Goal: Information Seeking & Learning: Learn about a topic

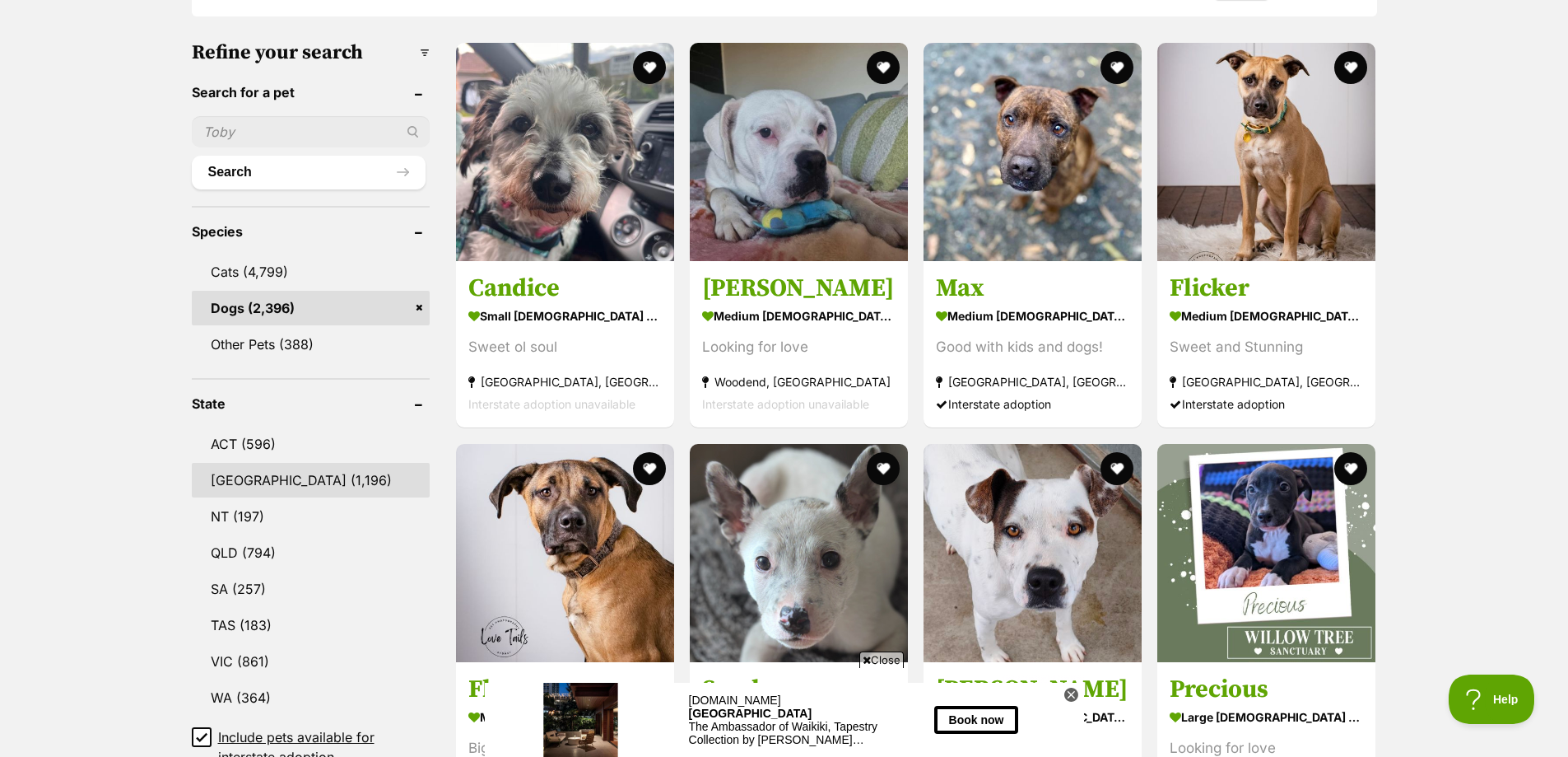
scroll to position [494, 0]
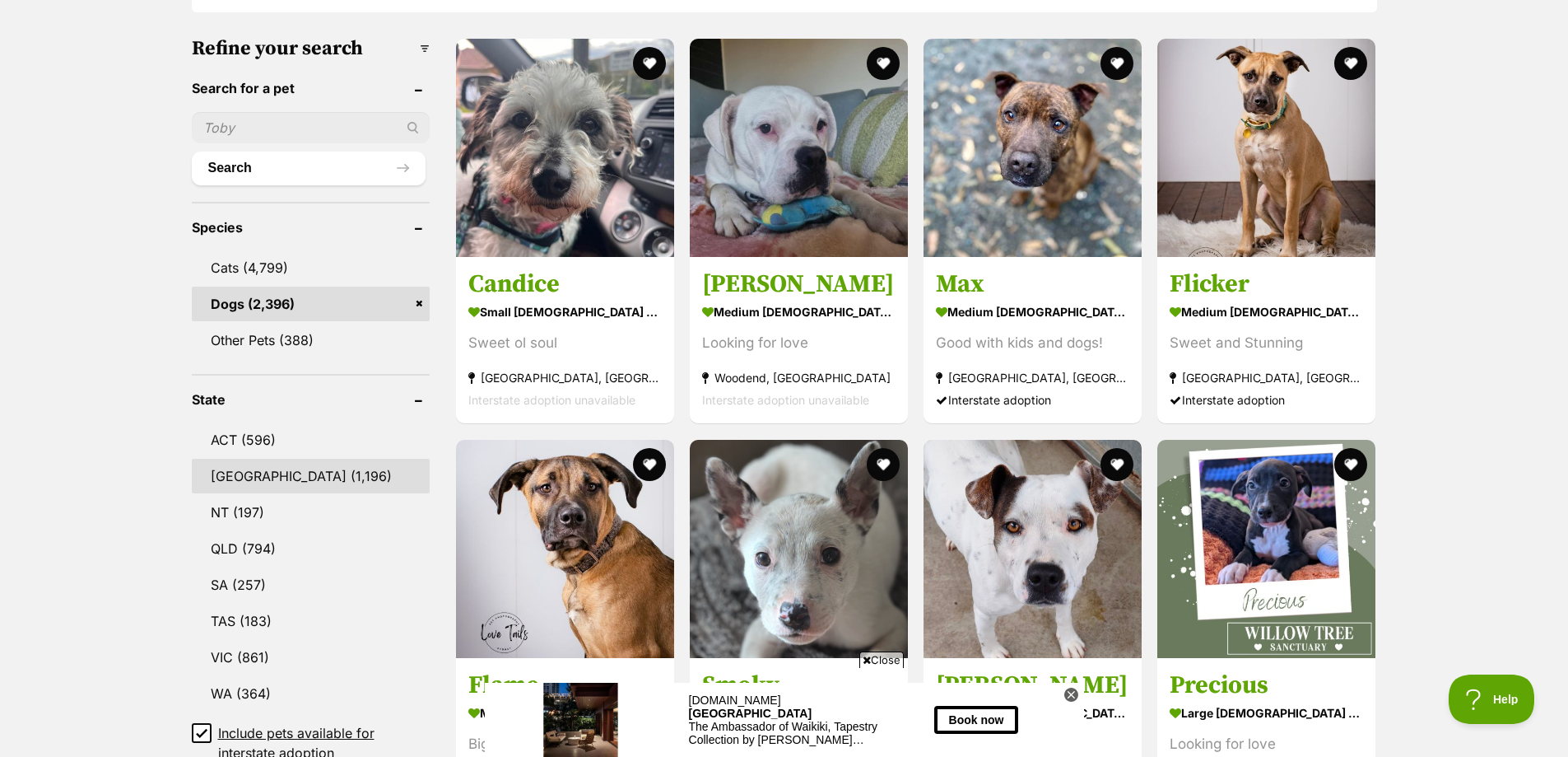
click at [264, 481] on link "[GEOGRAPHIC_DATA] (1,196)" at bounding box center [311, 476] width 238 height 35
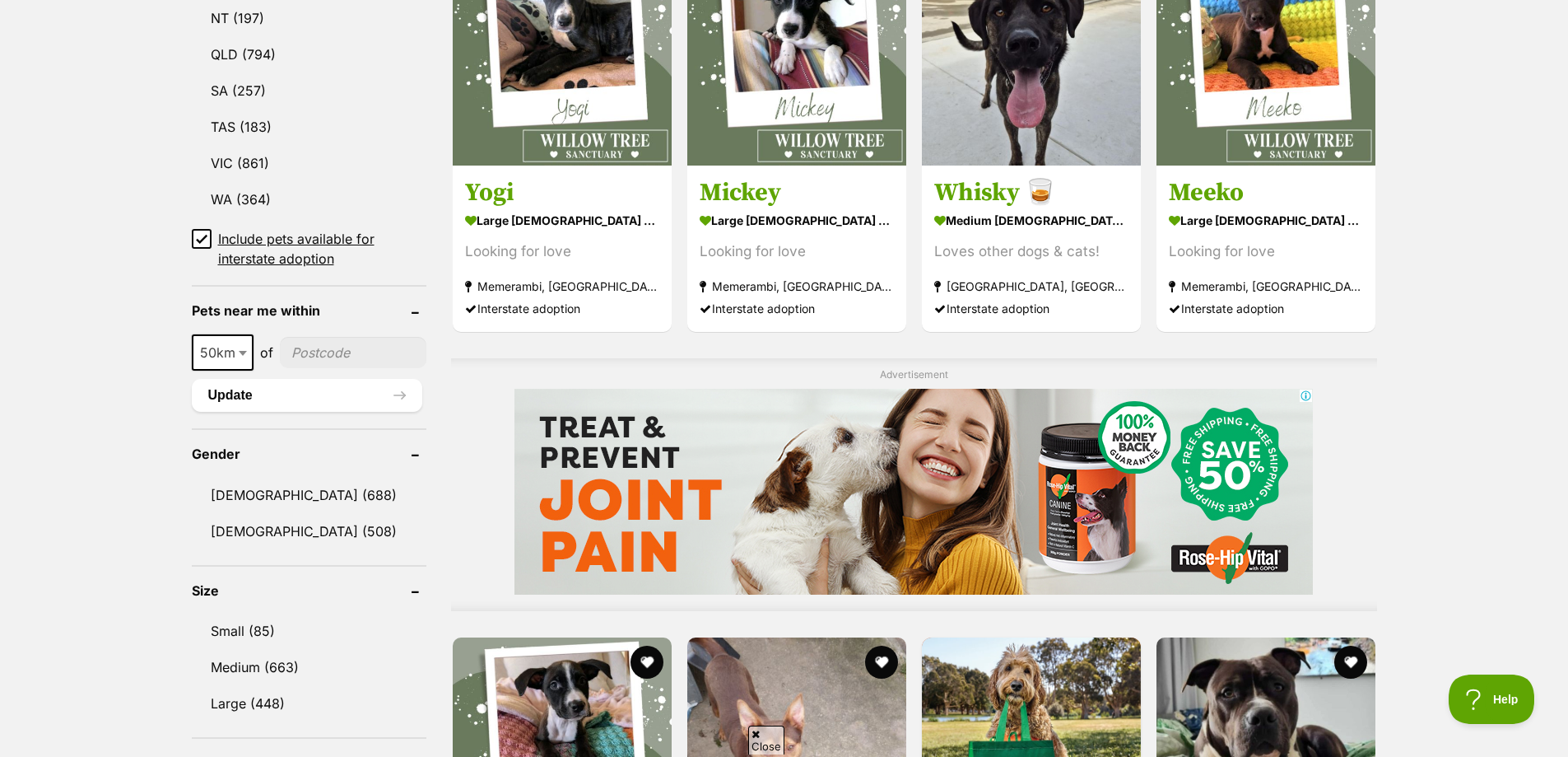
click at [237, 357] on span at bounding box center [244, 353] width 16 height 36
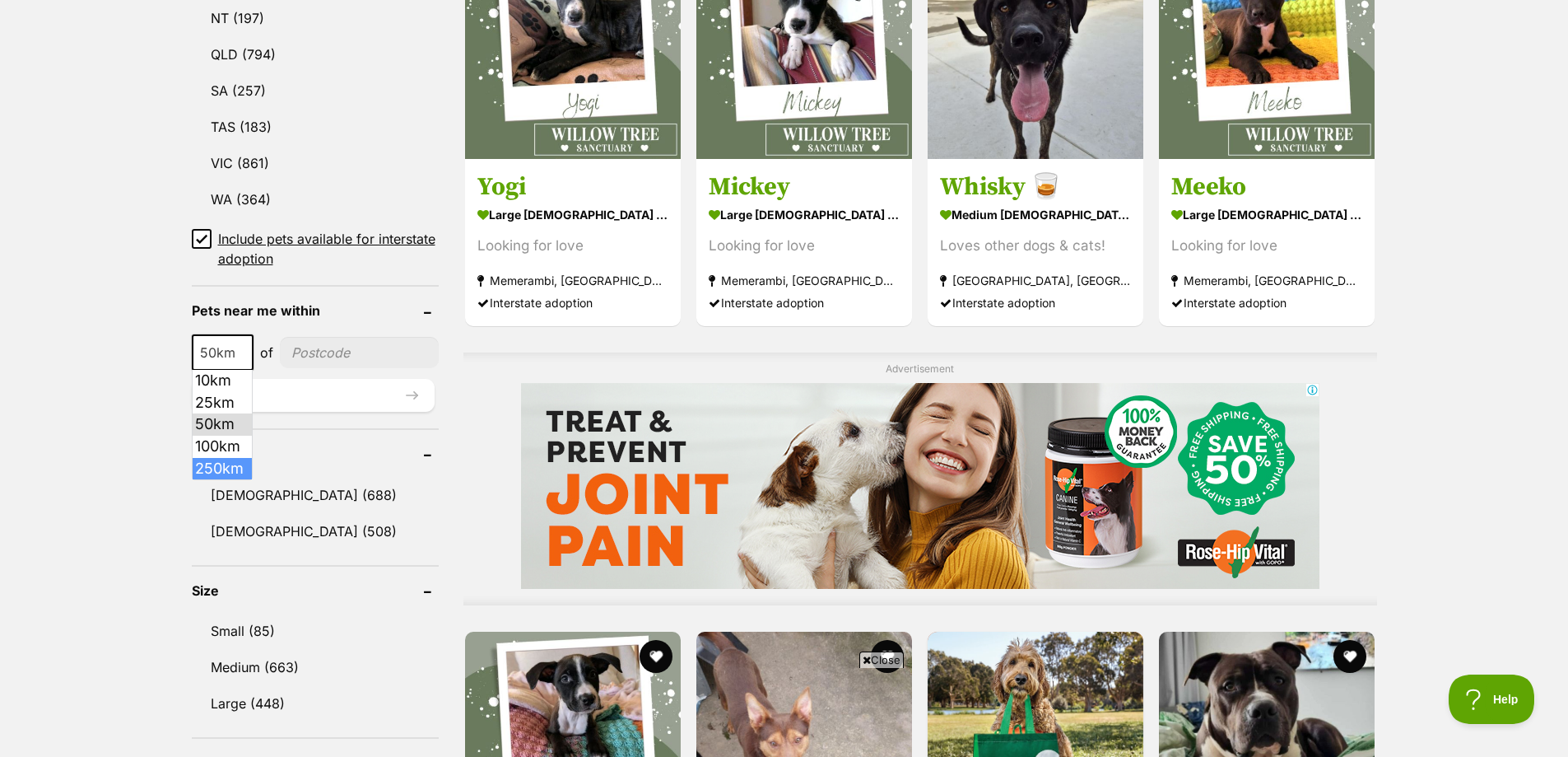
select select "250"
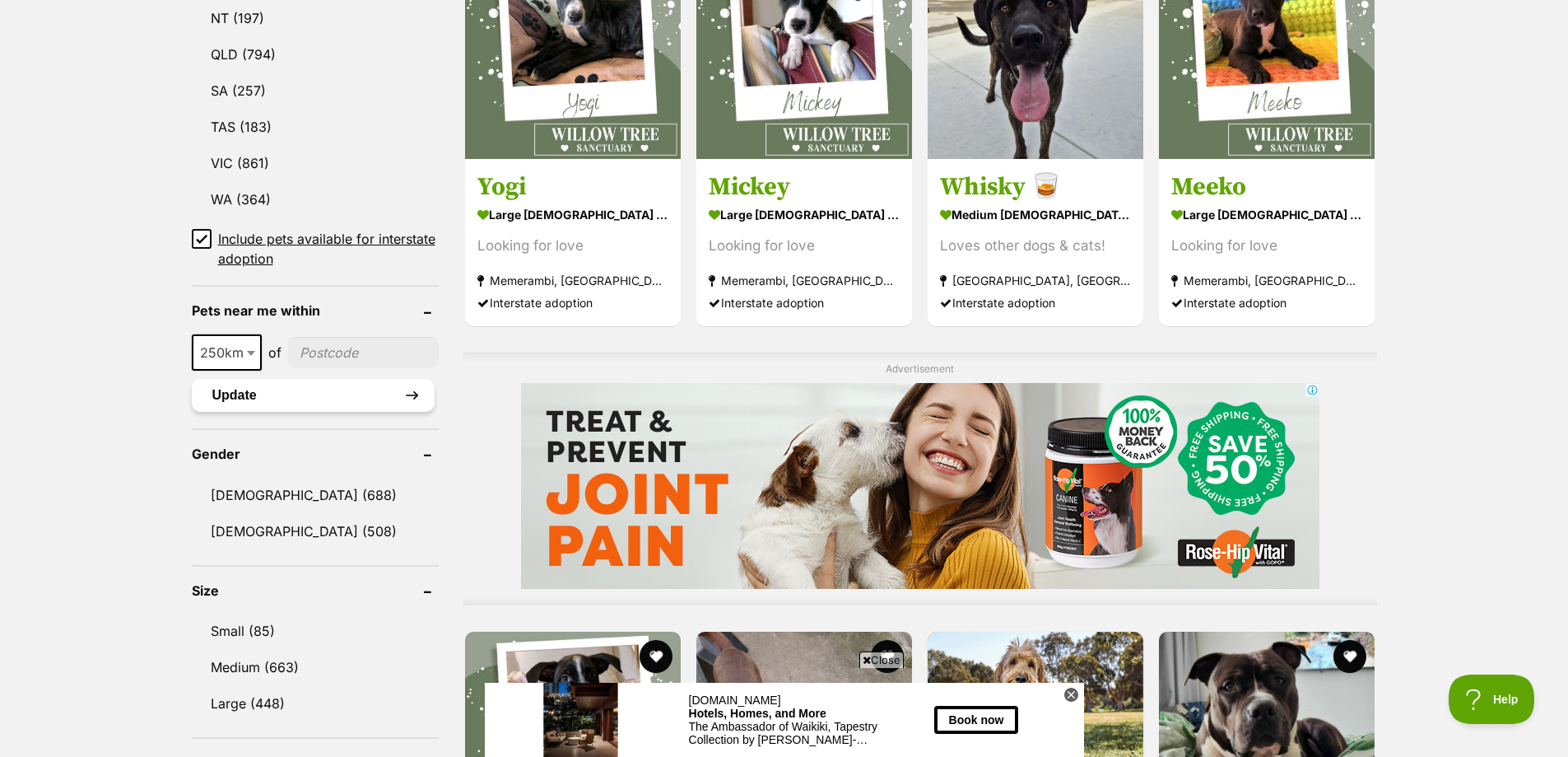
click at [364, 379] on button "Update" at bounding box center [313, 395] width 243 height 33
click at [369, 393] on button "Update" at bounding box center [313, 395] width 243 height 33
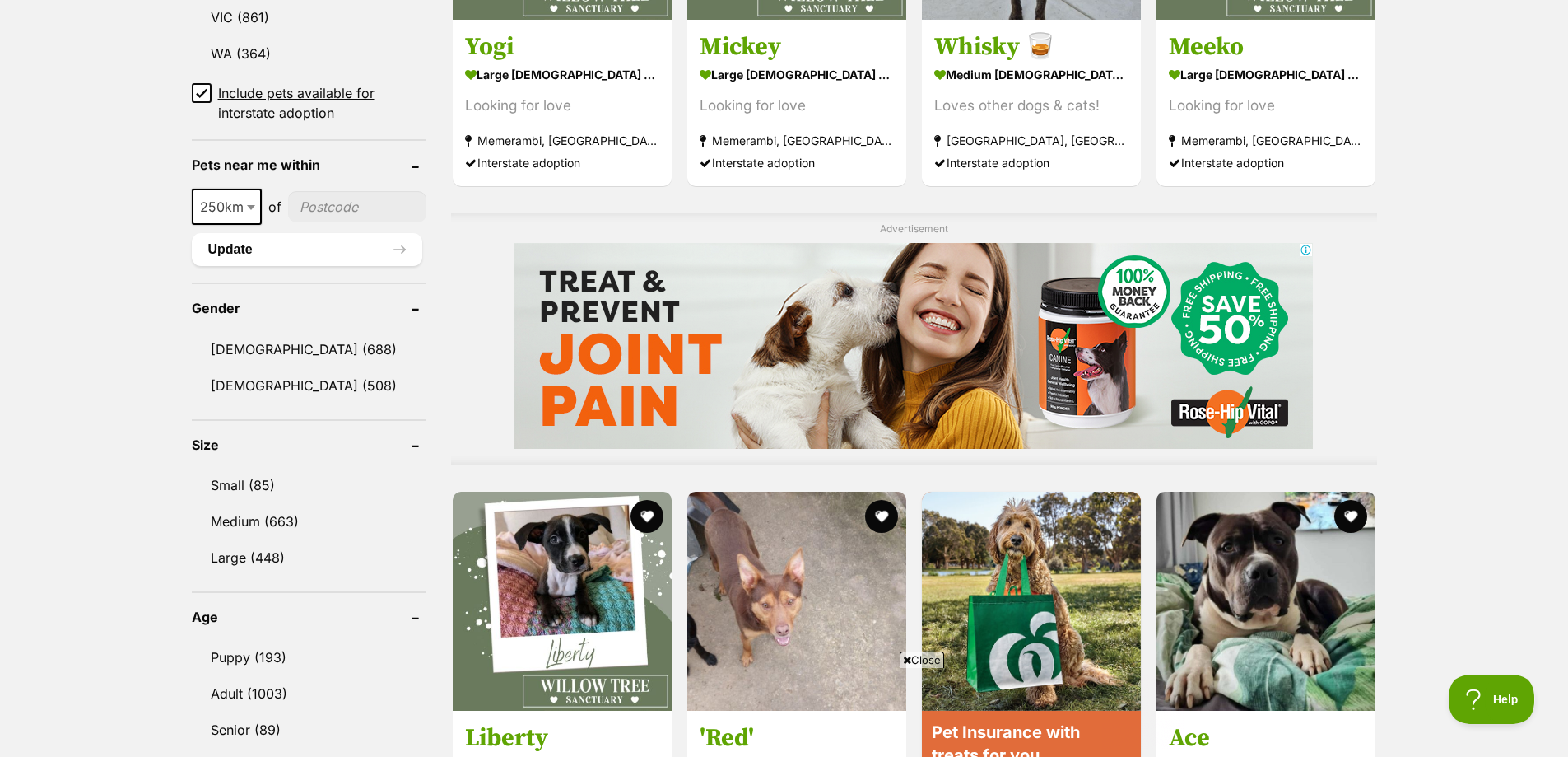
scroll to position [1236, 0]
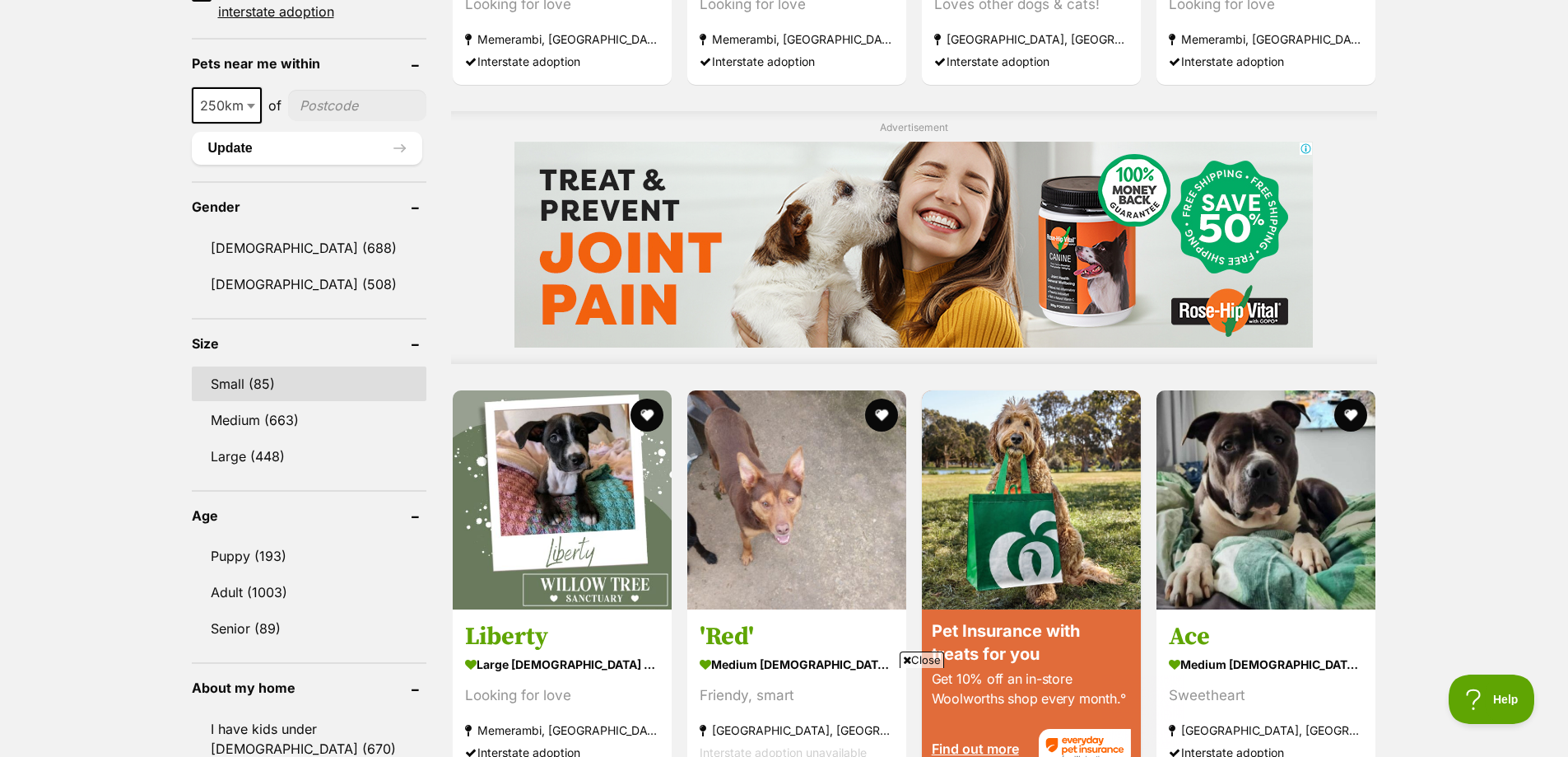
click at [258, 391] on link "Small (85)" at bounding box center [309, 384] width 235 height 35
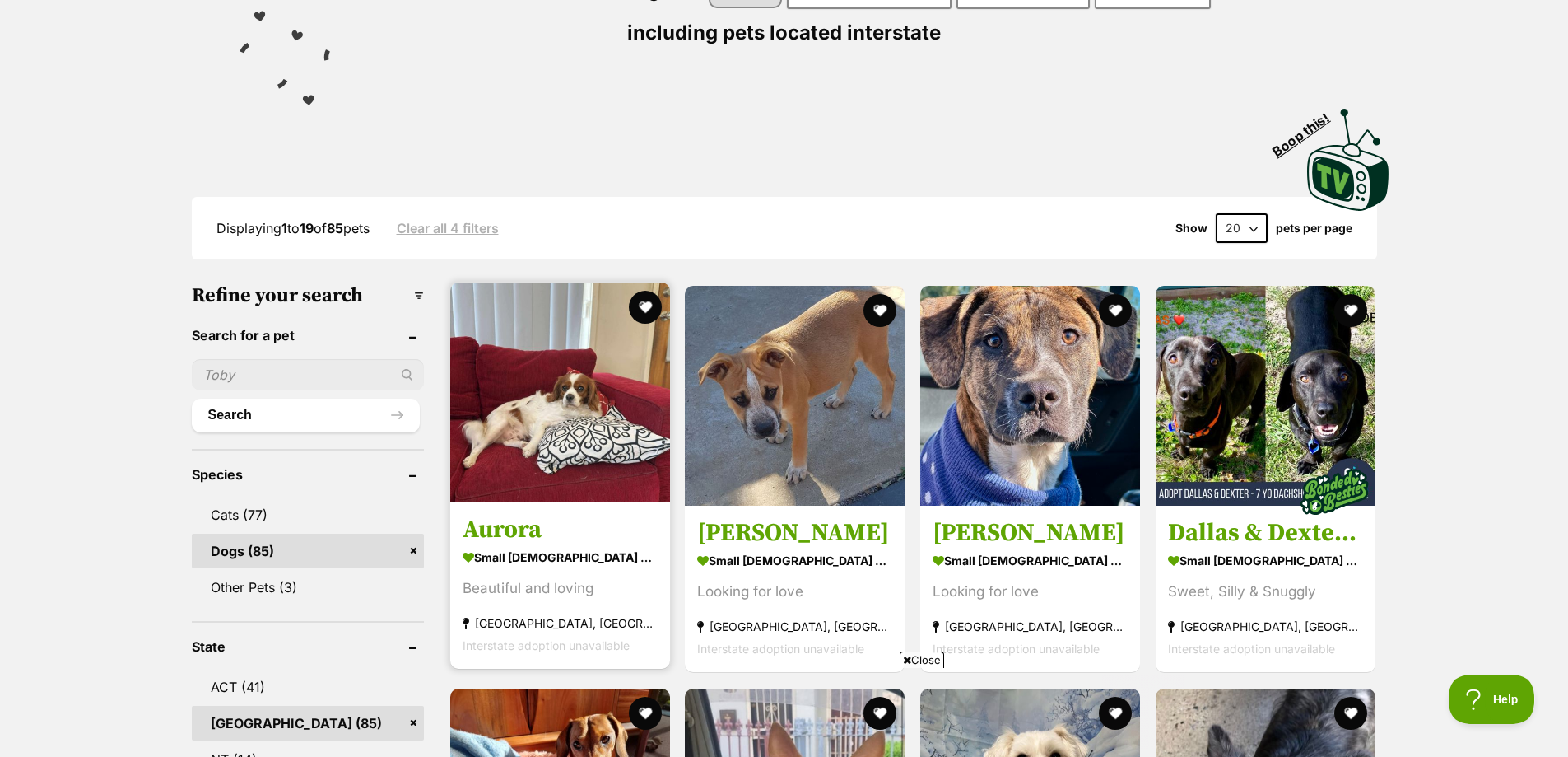
click at [527, 550] on strong "small female Dog" at bounding box center [559, 557] width 195 height 24
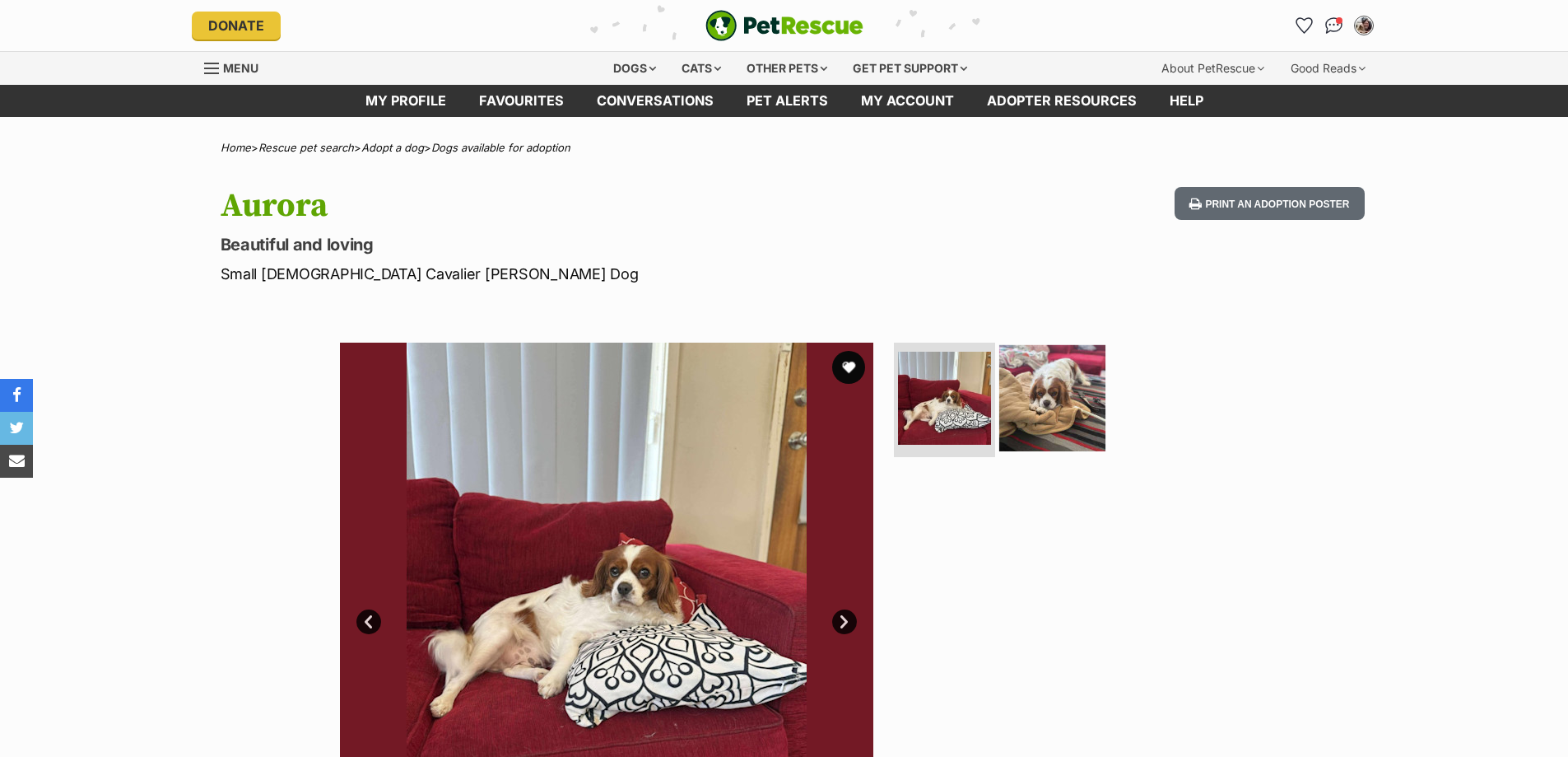
click at [1044, 422] on img at bounding box center [1052, 397] width 106 height 106
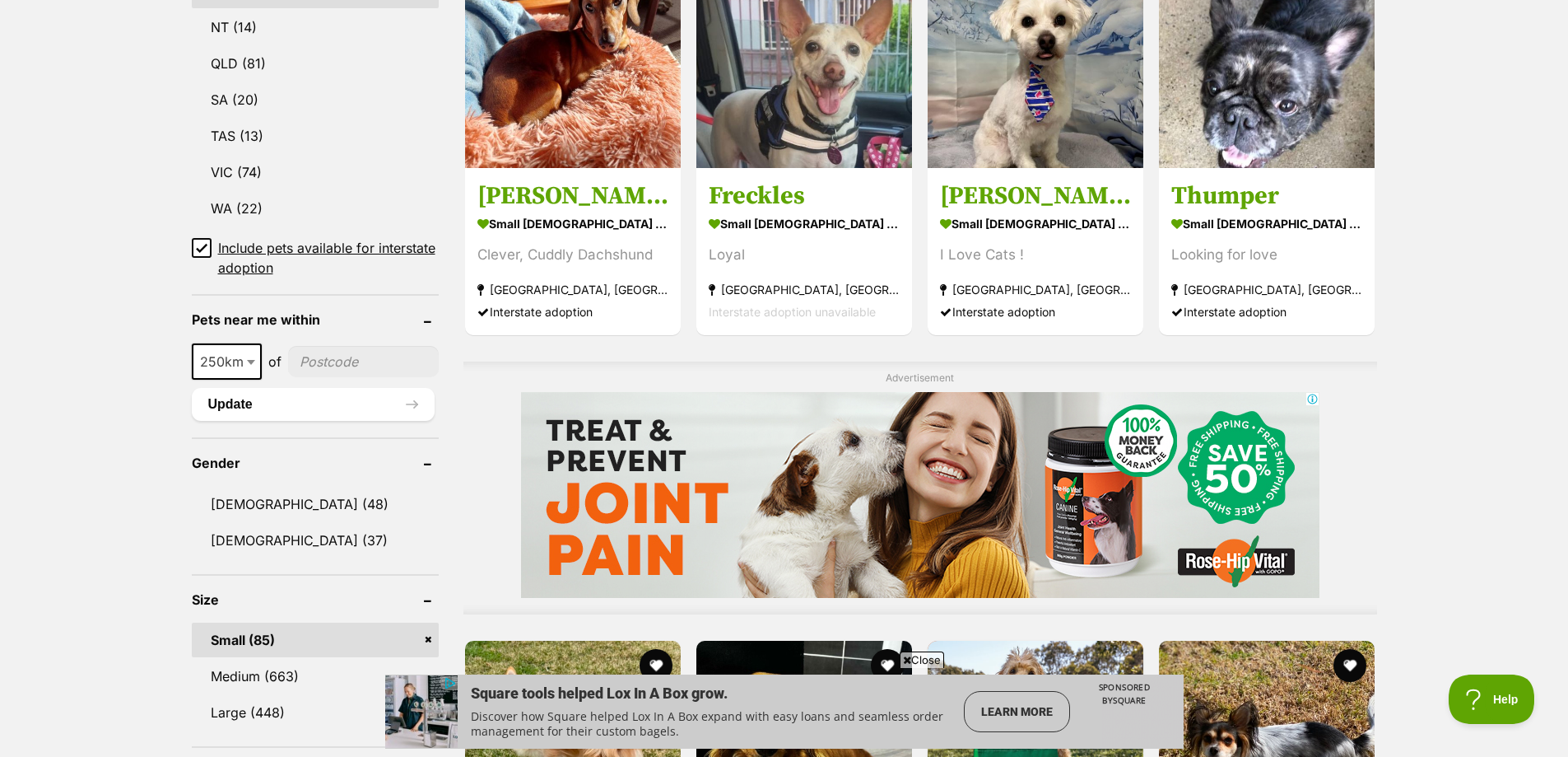
scroll to position [988, 0]
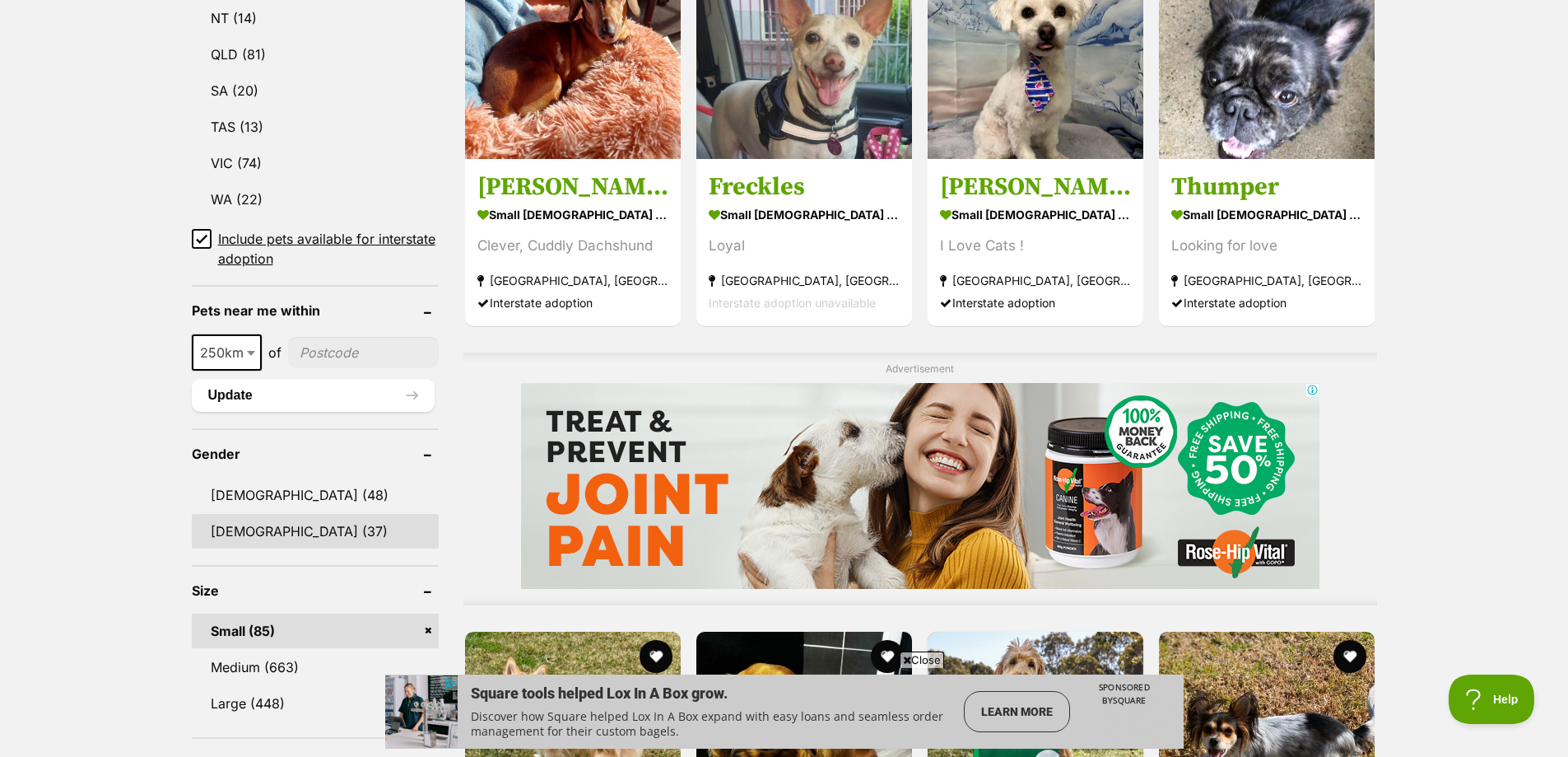
click at [248, 534] on link "[DEMOGRAPHIC_DATA] (37)" at bounding box center [316, 532] width 247 height 35
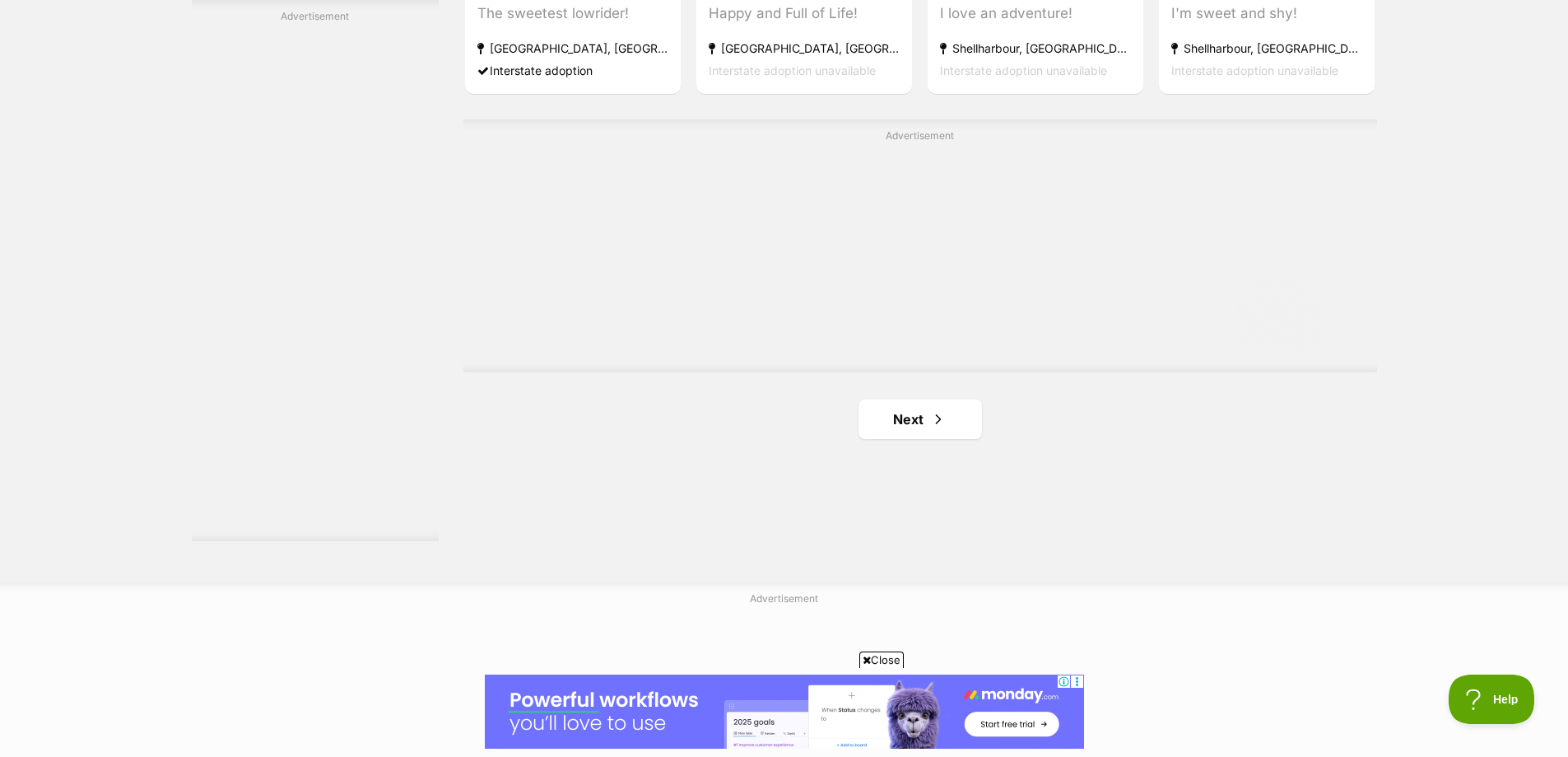
scroll to position [2966, 0]
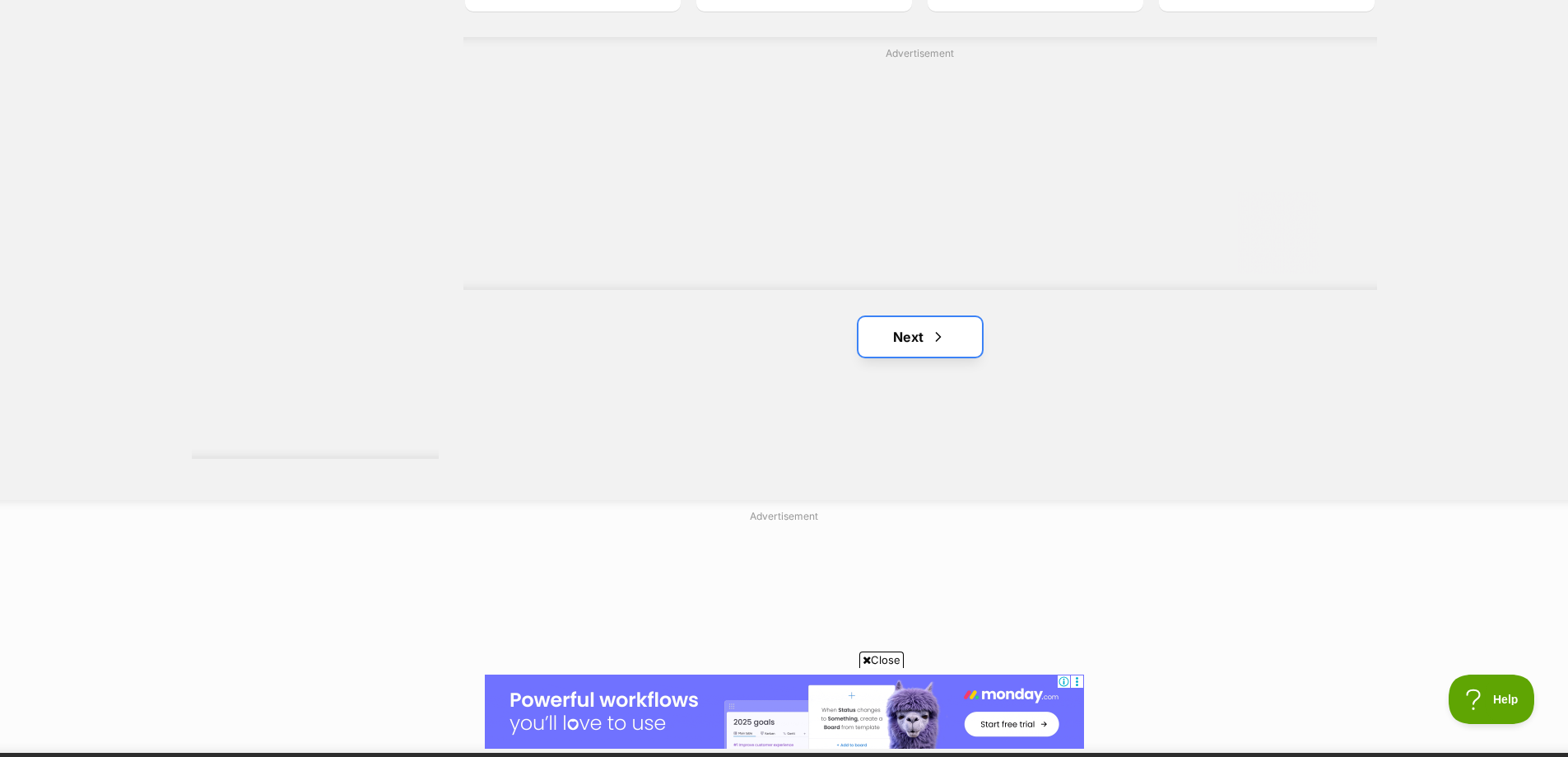
click at [912, 343] on link "Next" at bounding box center [920, 337] width 124 height 39
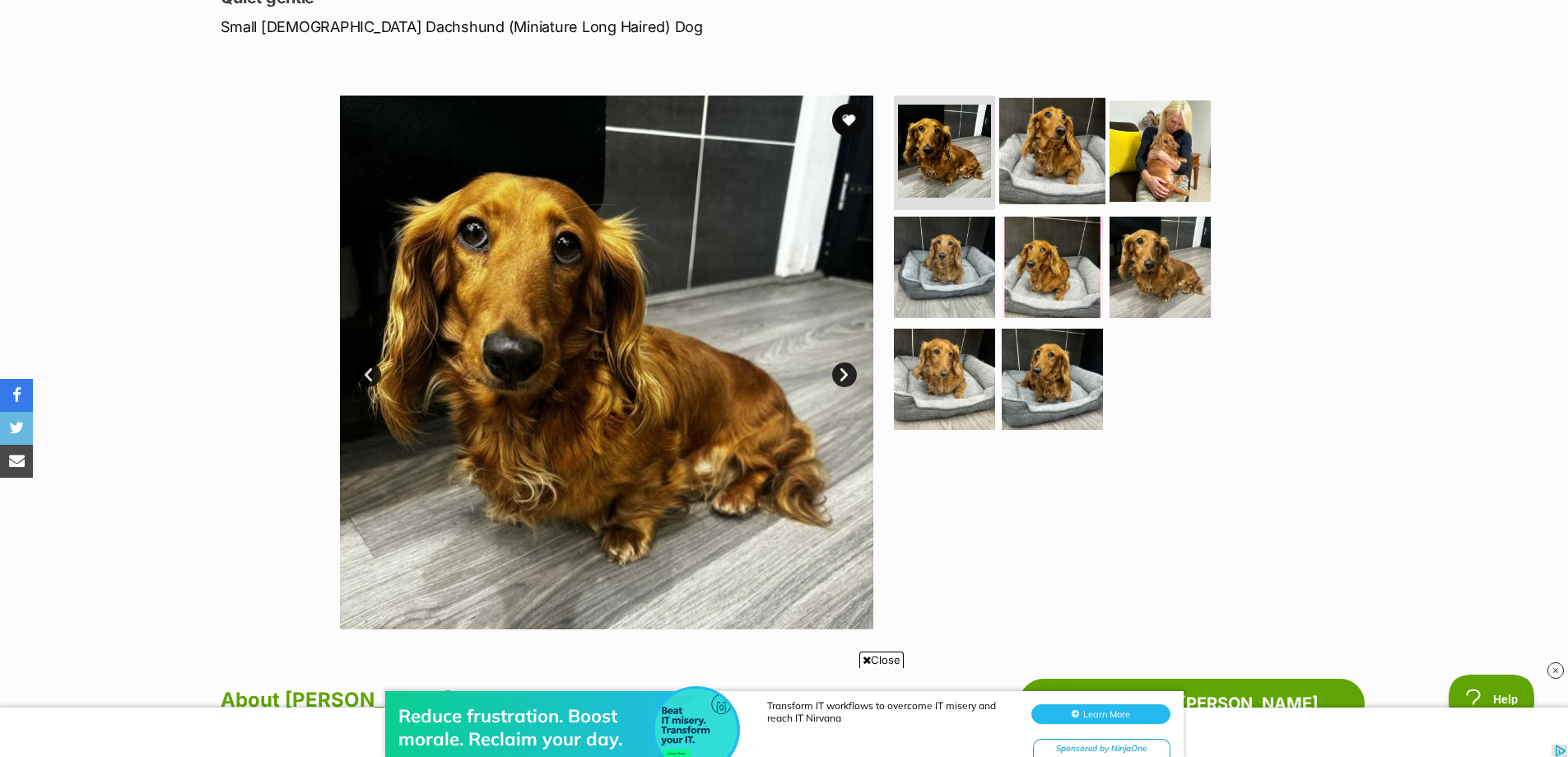
click at [1063, 150] on img at bounding box center [1052, 150] width 106 height 106
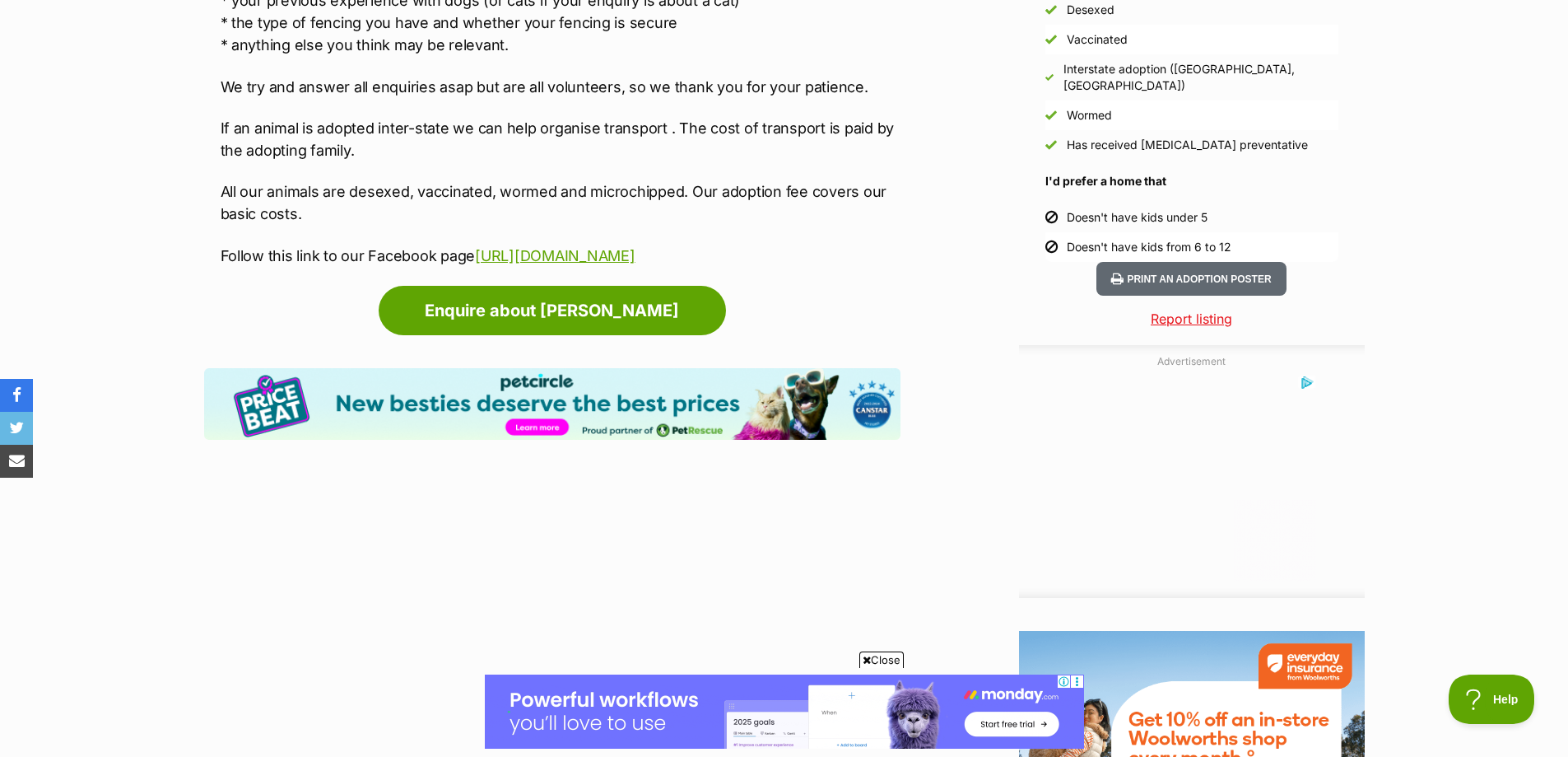
scroll to position [1647, 0]
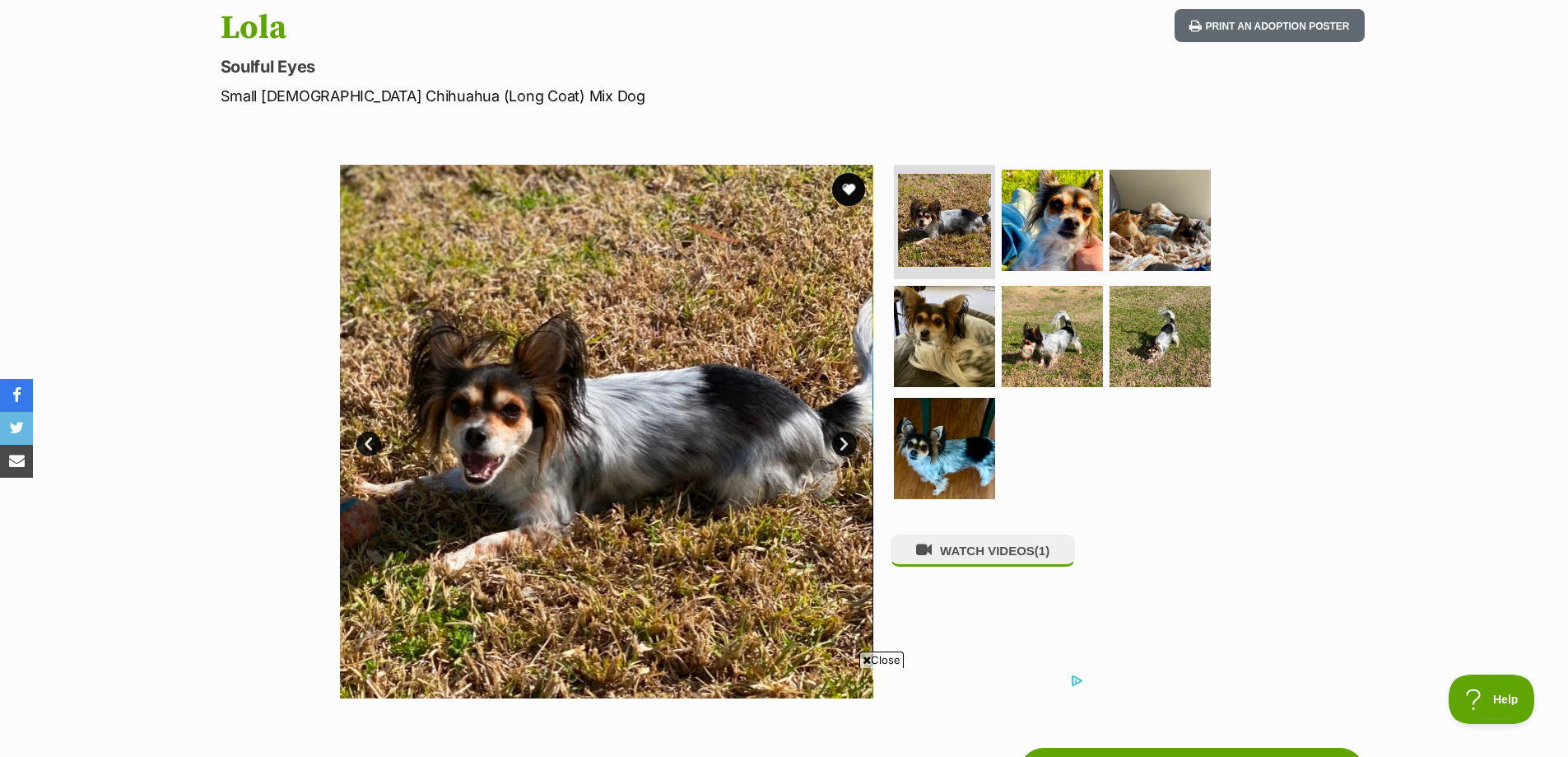
scroll to position [248, 0]
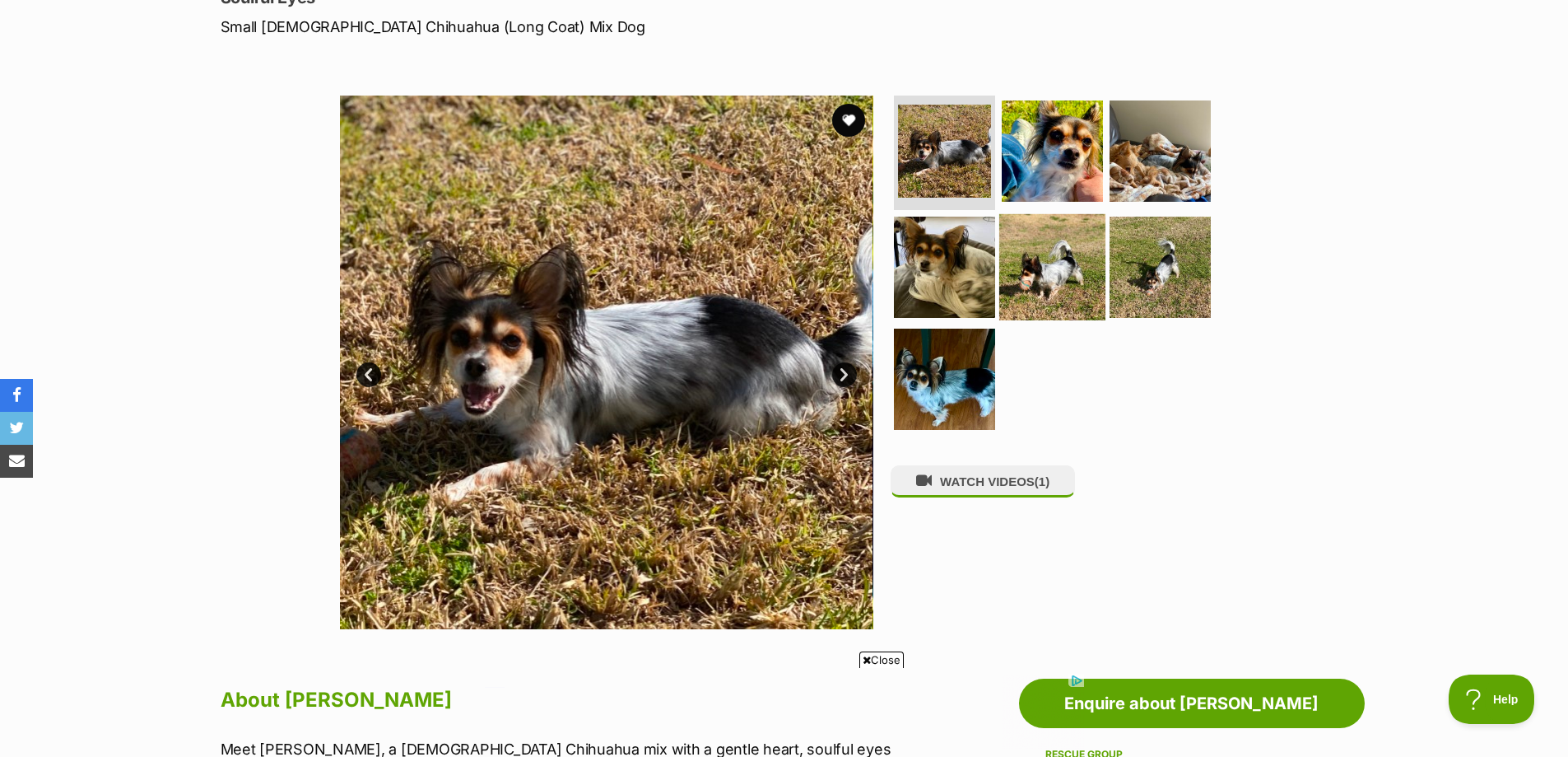
click at [1023, 249] on img at bounding box center [1052, 267] width 106 height 106
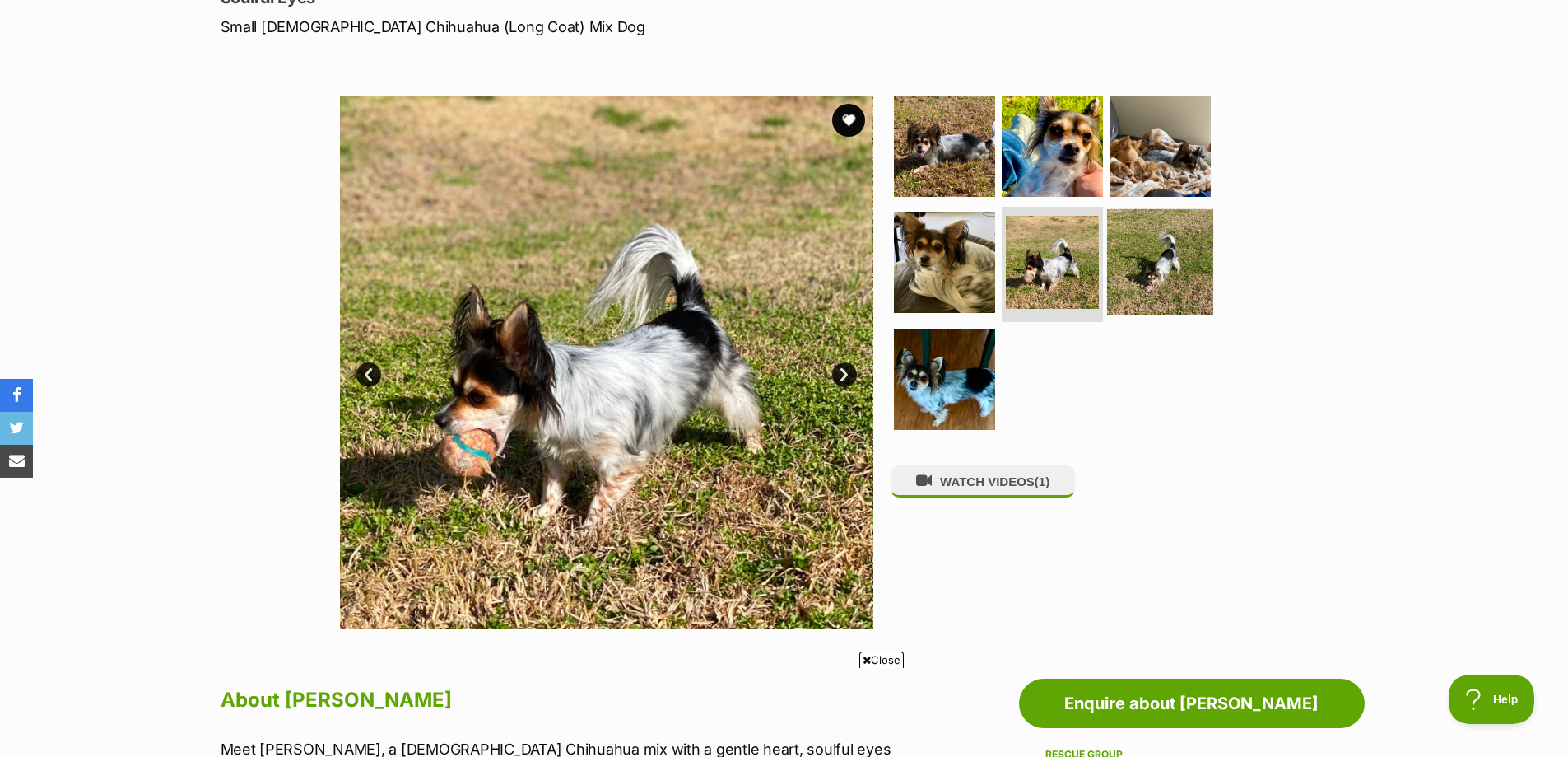
scroll to position [0, 0]
click at [1147, 262] on img at bounding box center [1160, 262] width 106 height 106
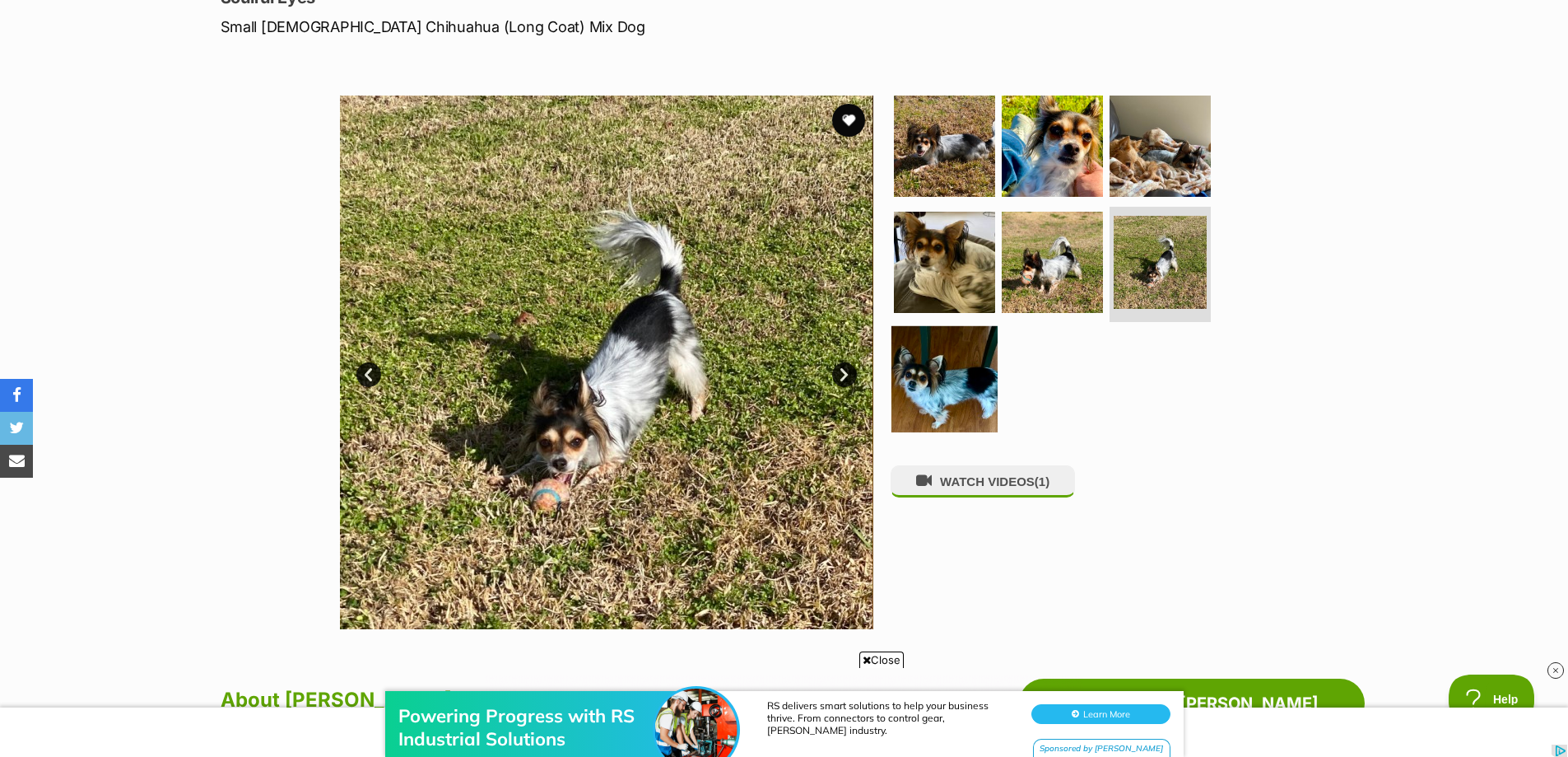
click at [935, 371] on img at bounding box center [945, 379] width 106 height 106
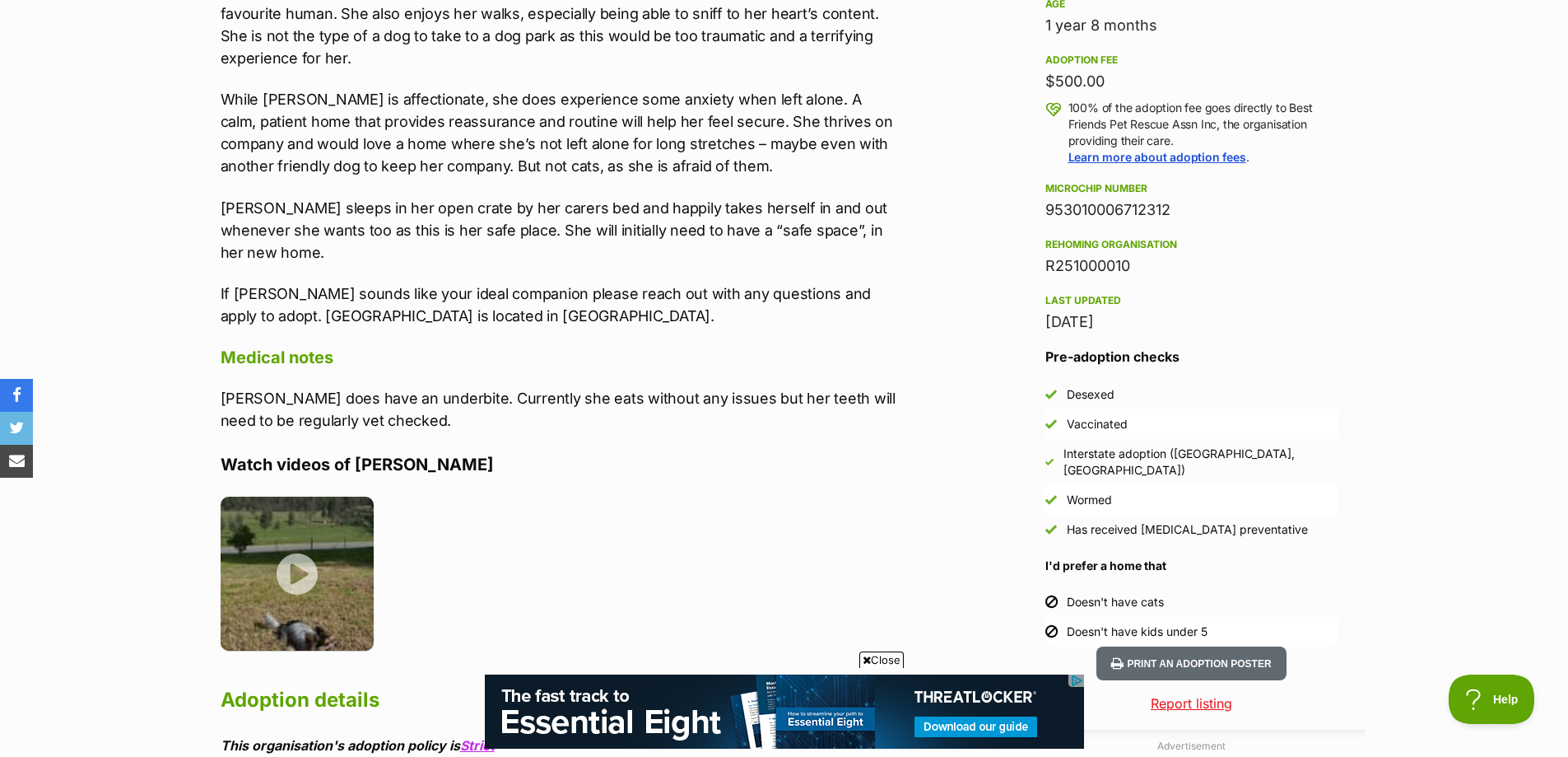
scroll to position [1153, 0]
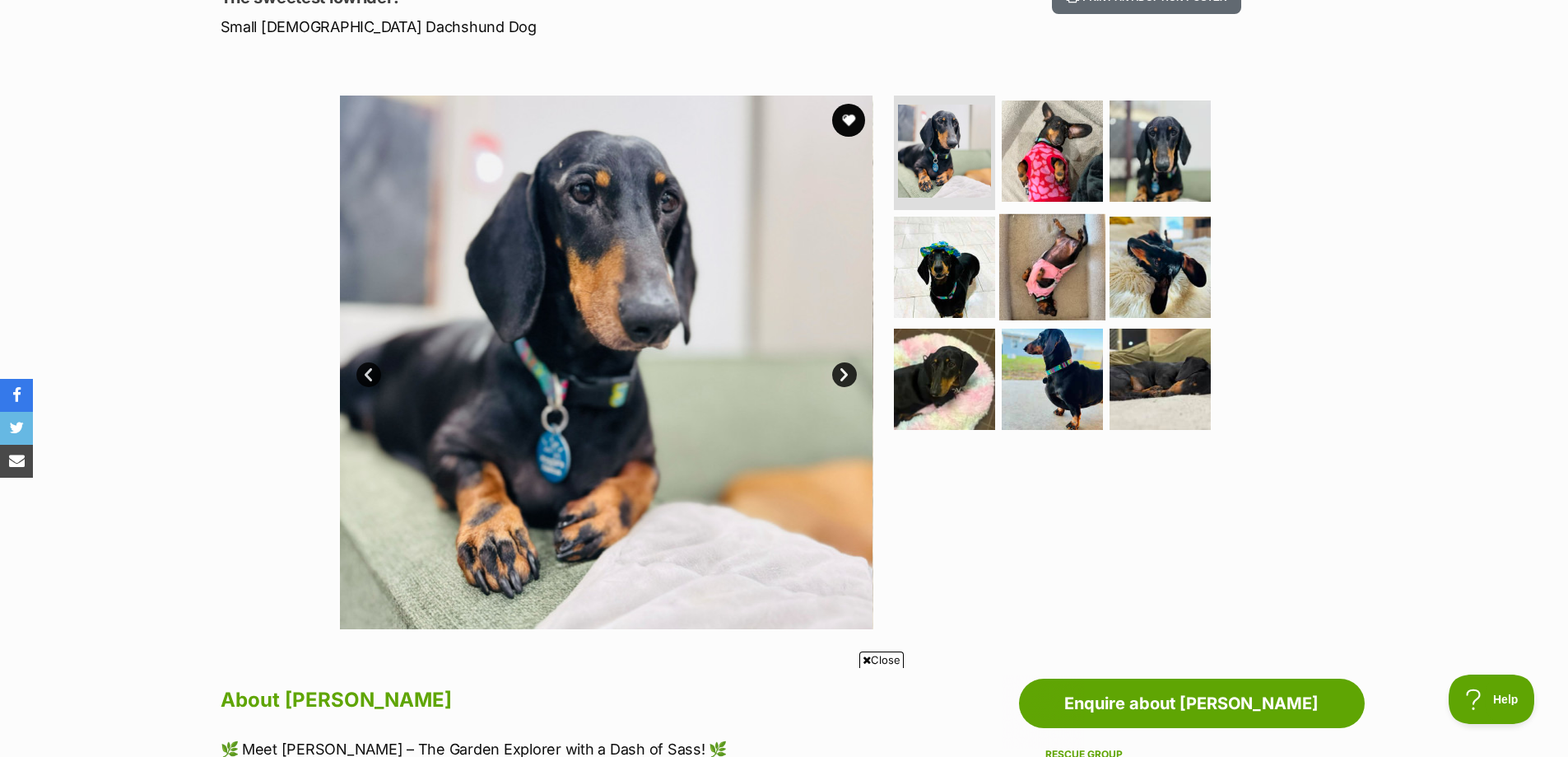
click at [1055, 278] on img at bounding box center [1052, 267] width 106 height 106
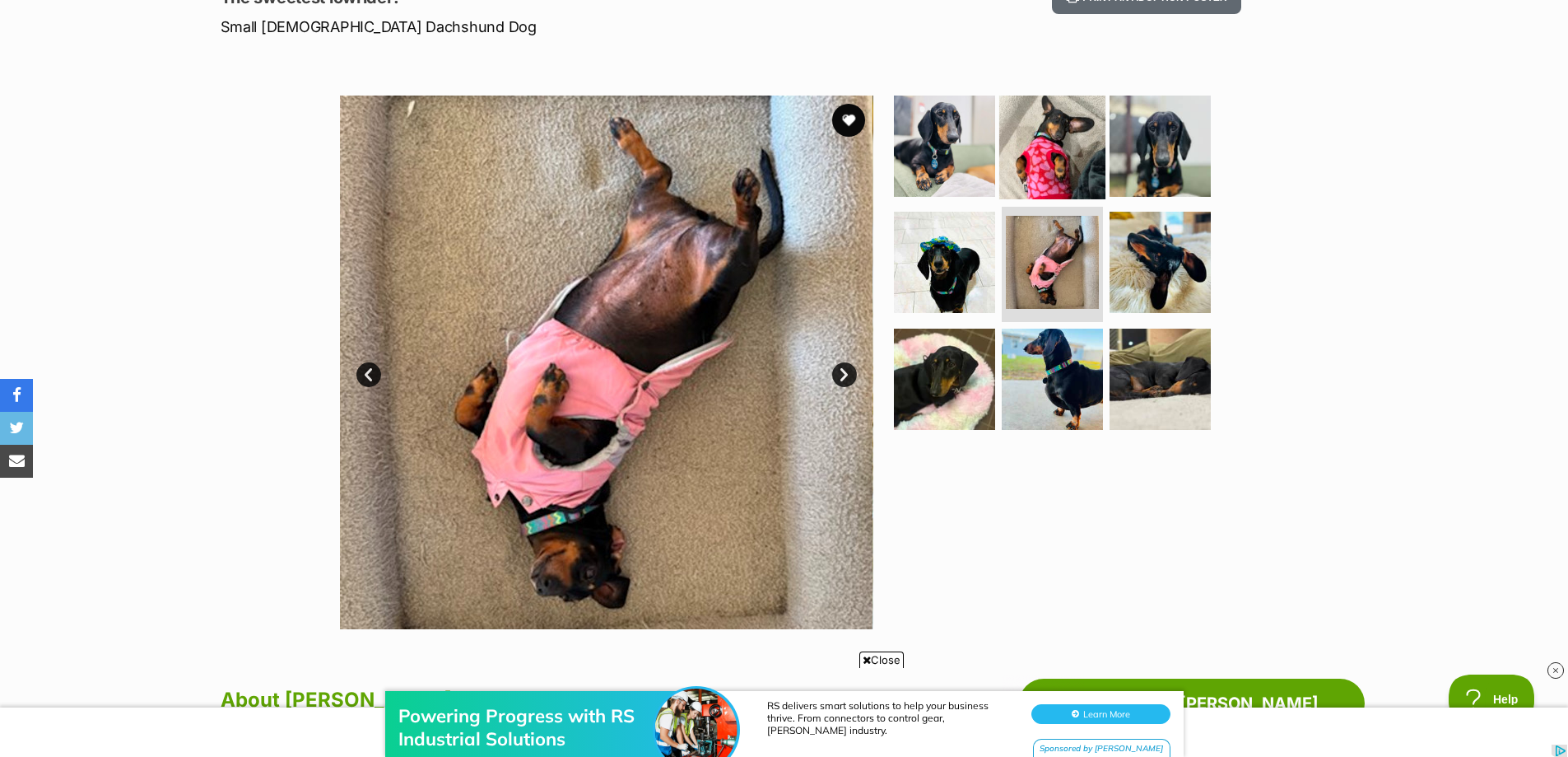
click at [1067, 160] on img at bounding box center [1052, 145] width 106 height 106
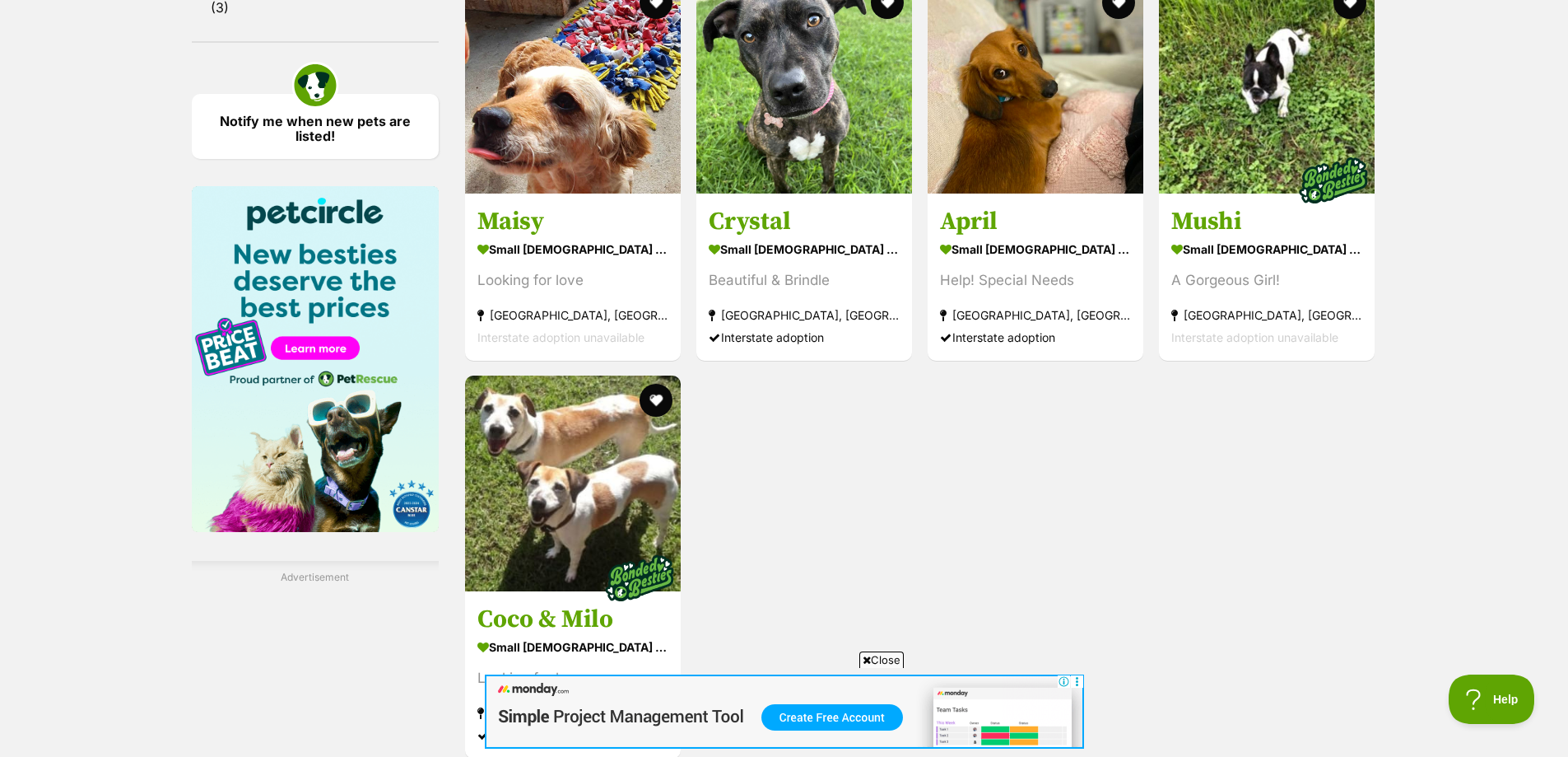
scroll to position [2224, 0]
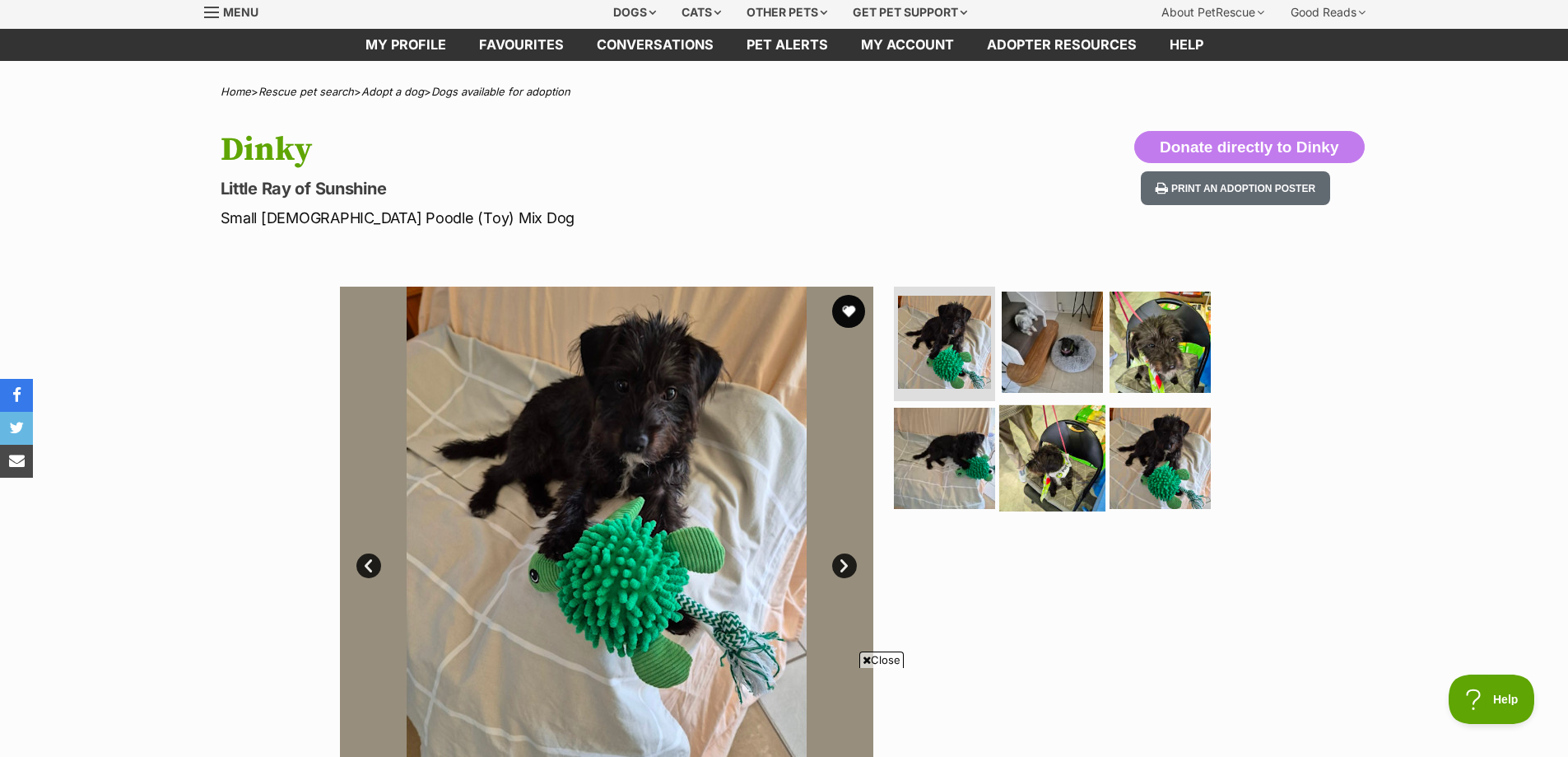
scroll to position [83, 0]
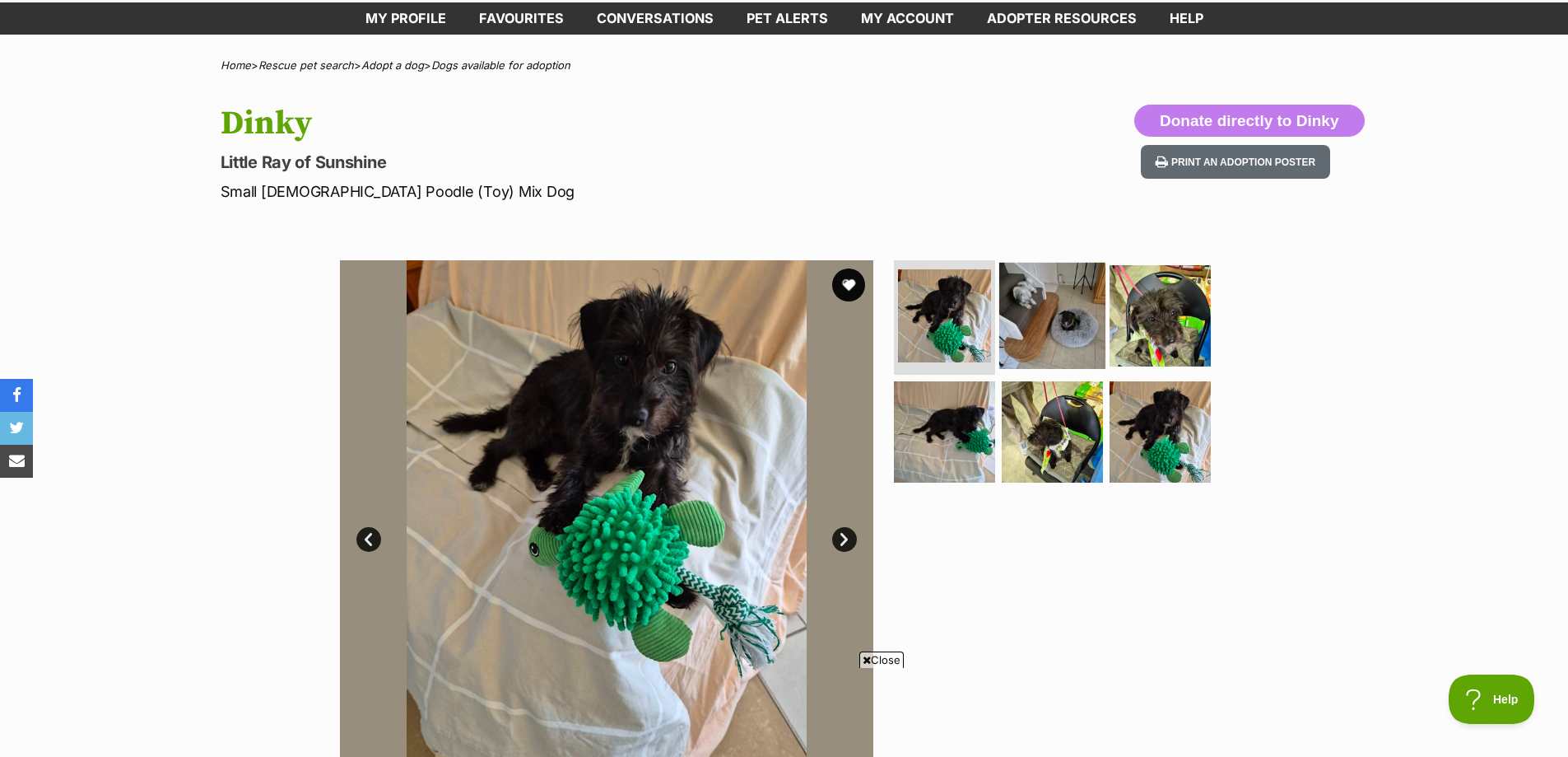
click at [1033, 332] on img at bounding box center [1052, 315] width 106 height 106
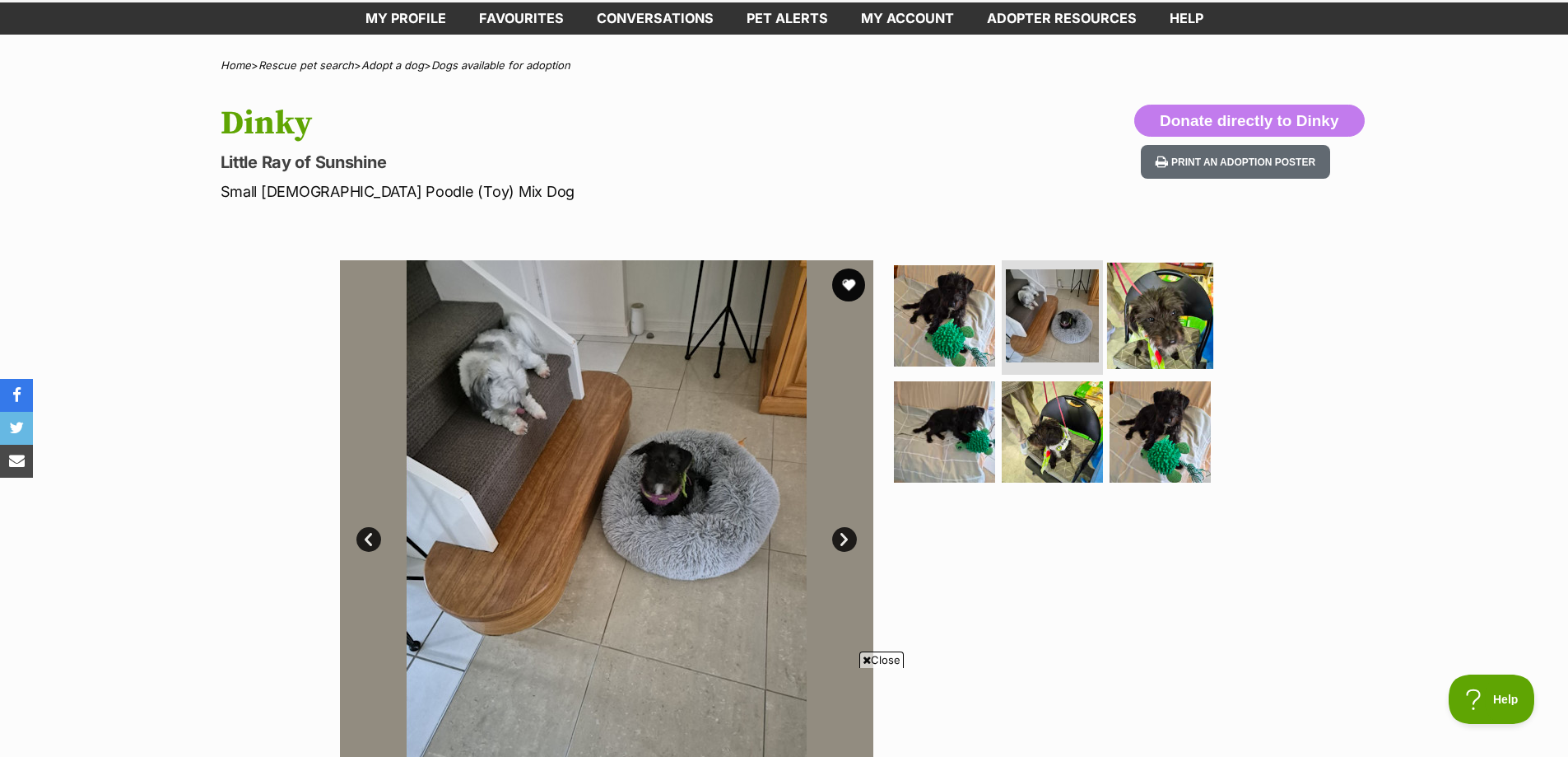
click at [1158, 335] on img at bounding box center [1160, 315] width 106 height 106
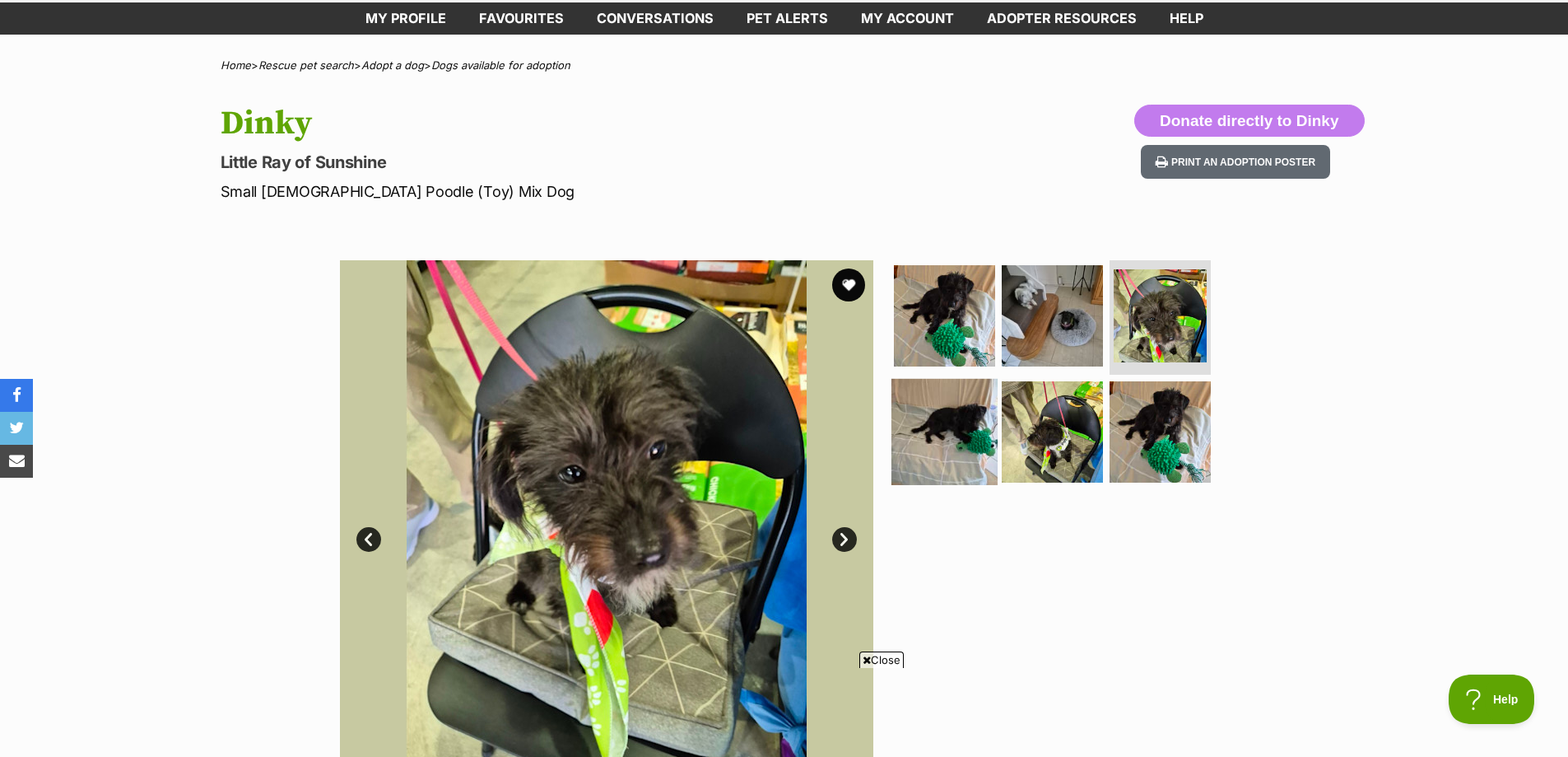
click at [973, 449] on img at bounding box center [945, 432] width 106 height 106
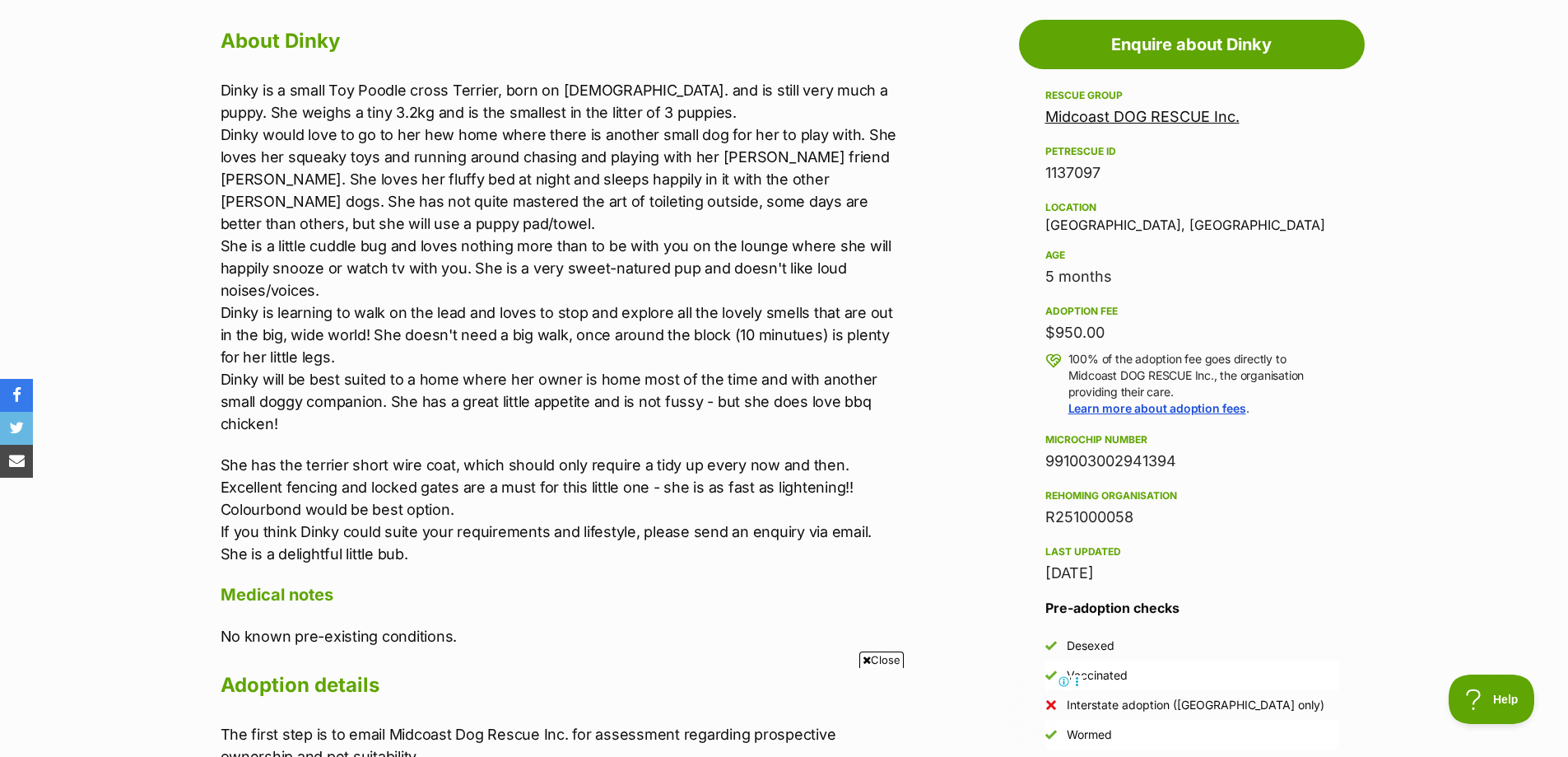
scroll to position [0, 0]
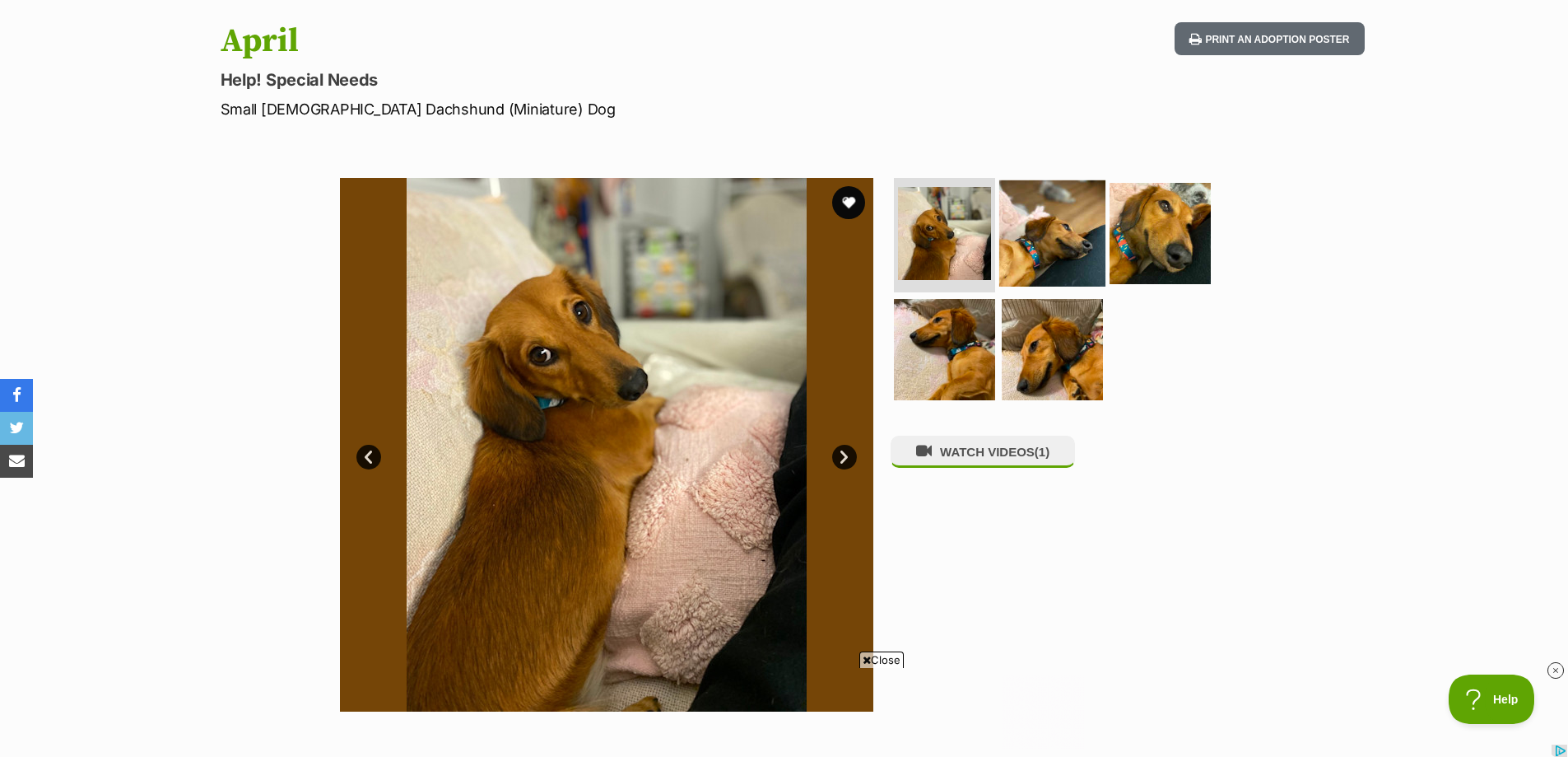
click at [1042, 261] on img at bounding box center [1052, 232] width 106 height 106
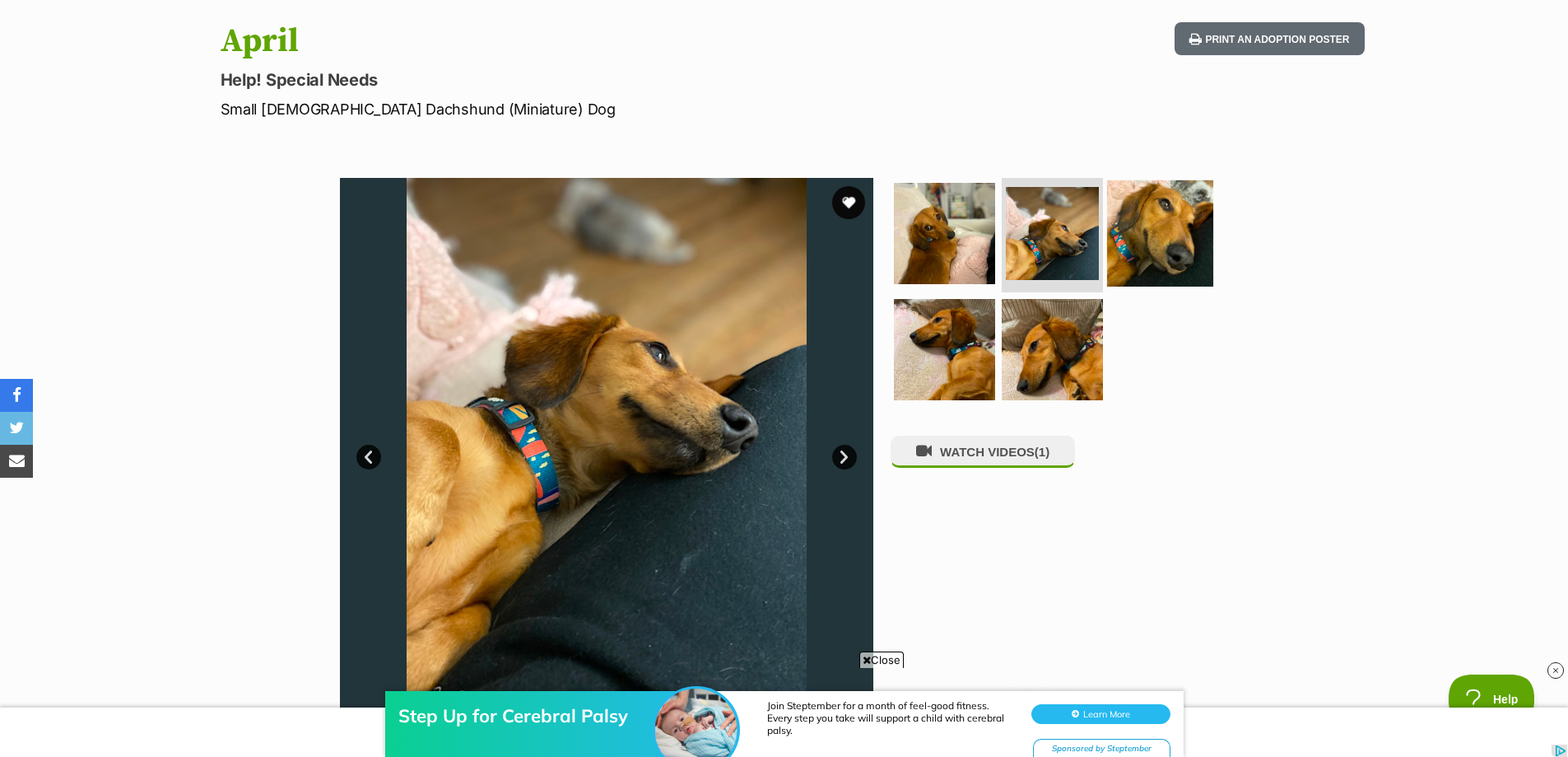
click at [1148, 248] on img at bounding box center [1160, 232] width 106 height 106
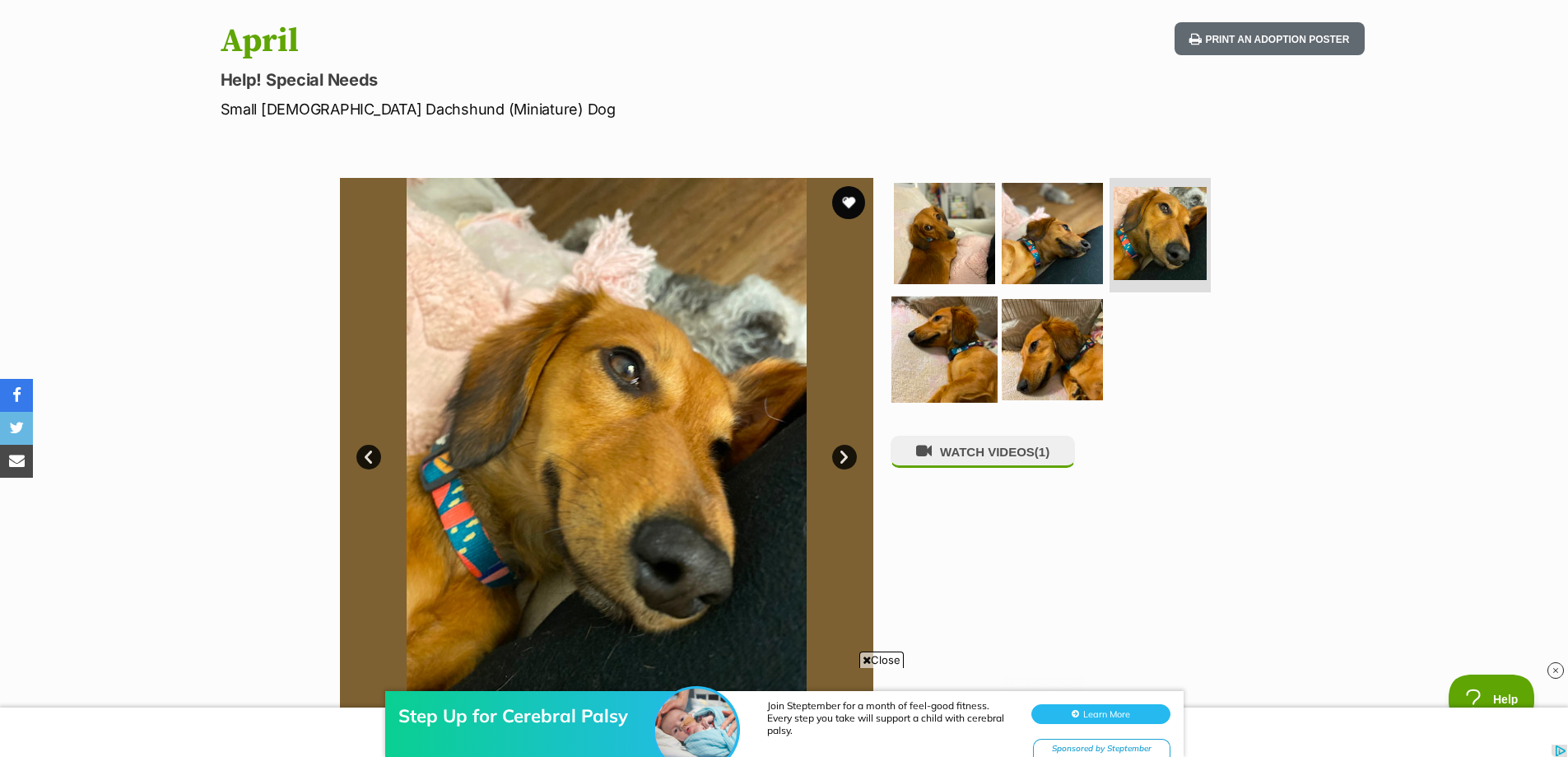
click at [938, 326] on img at bounding box center [945, 349] width 106 height 106
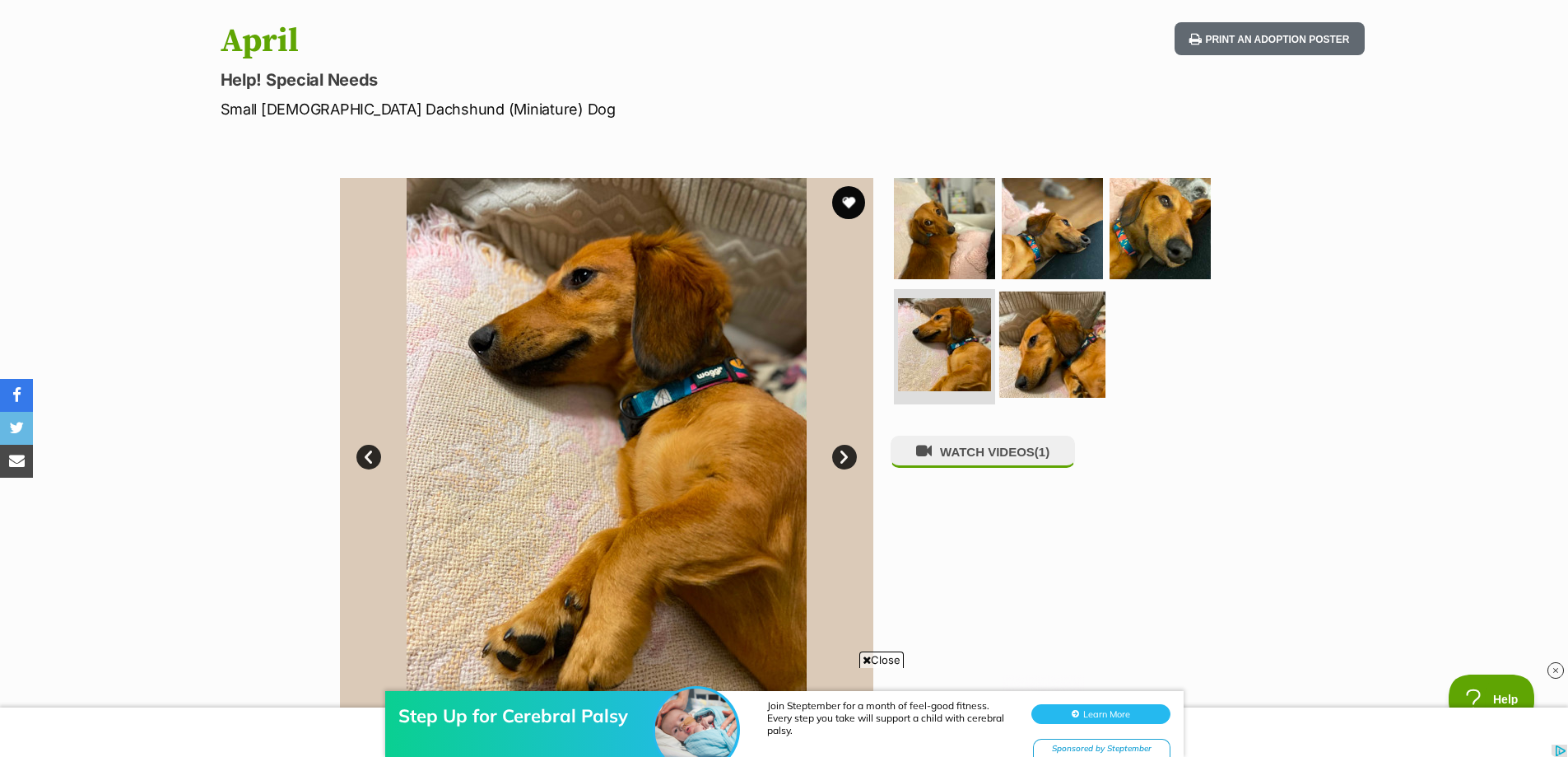
click at [1043, 341] on img at bounding box center [1052, 344] width 106 height 106
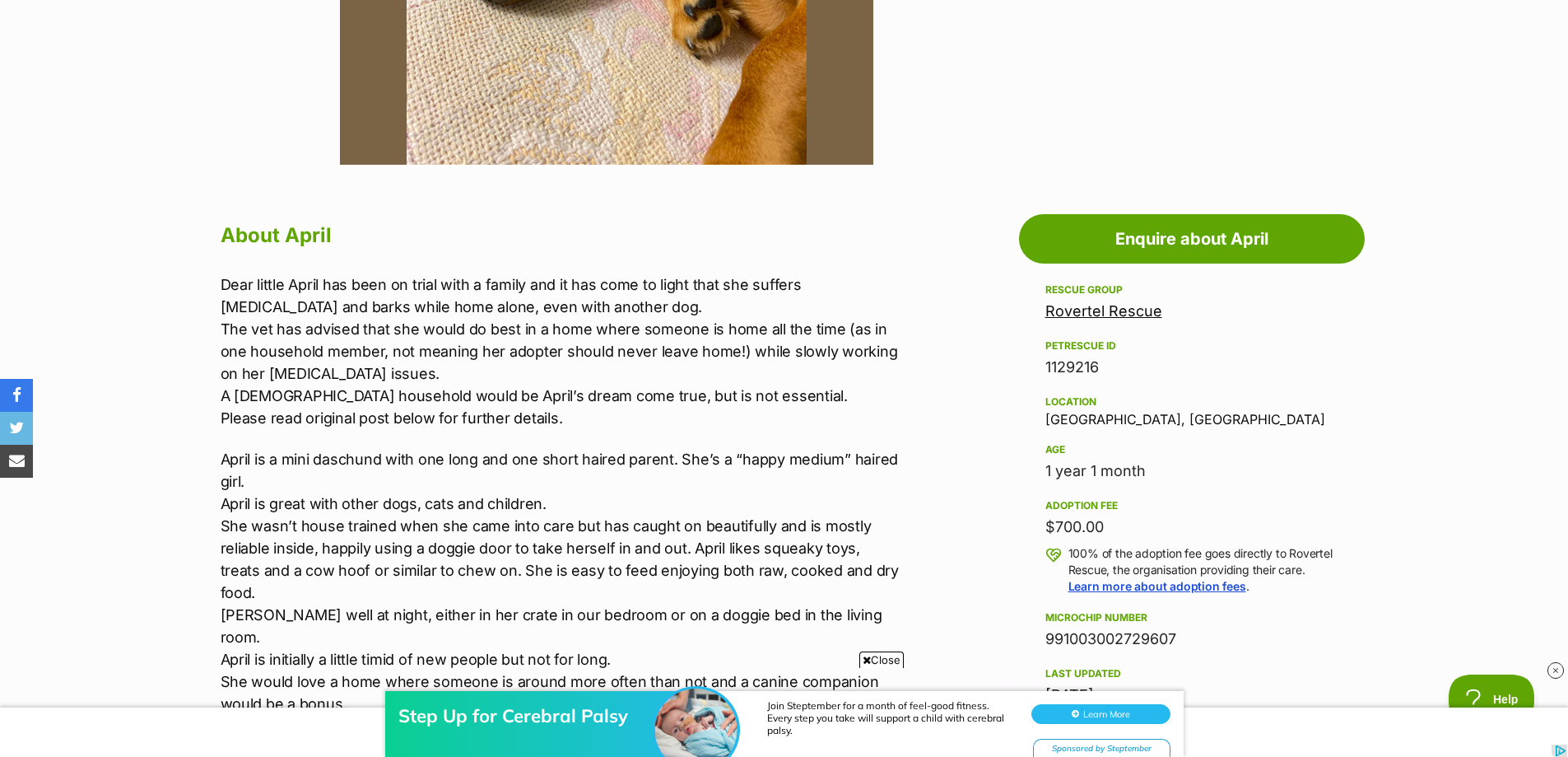
scroll to position [742, 0]
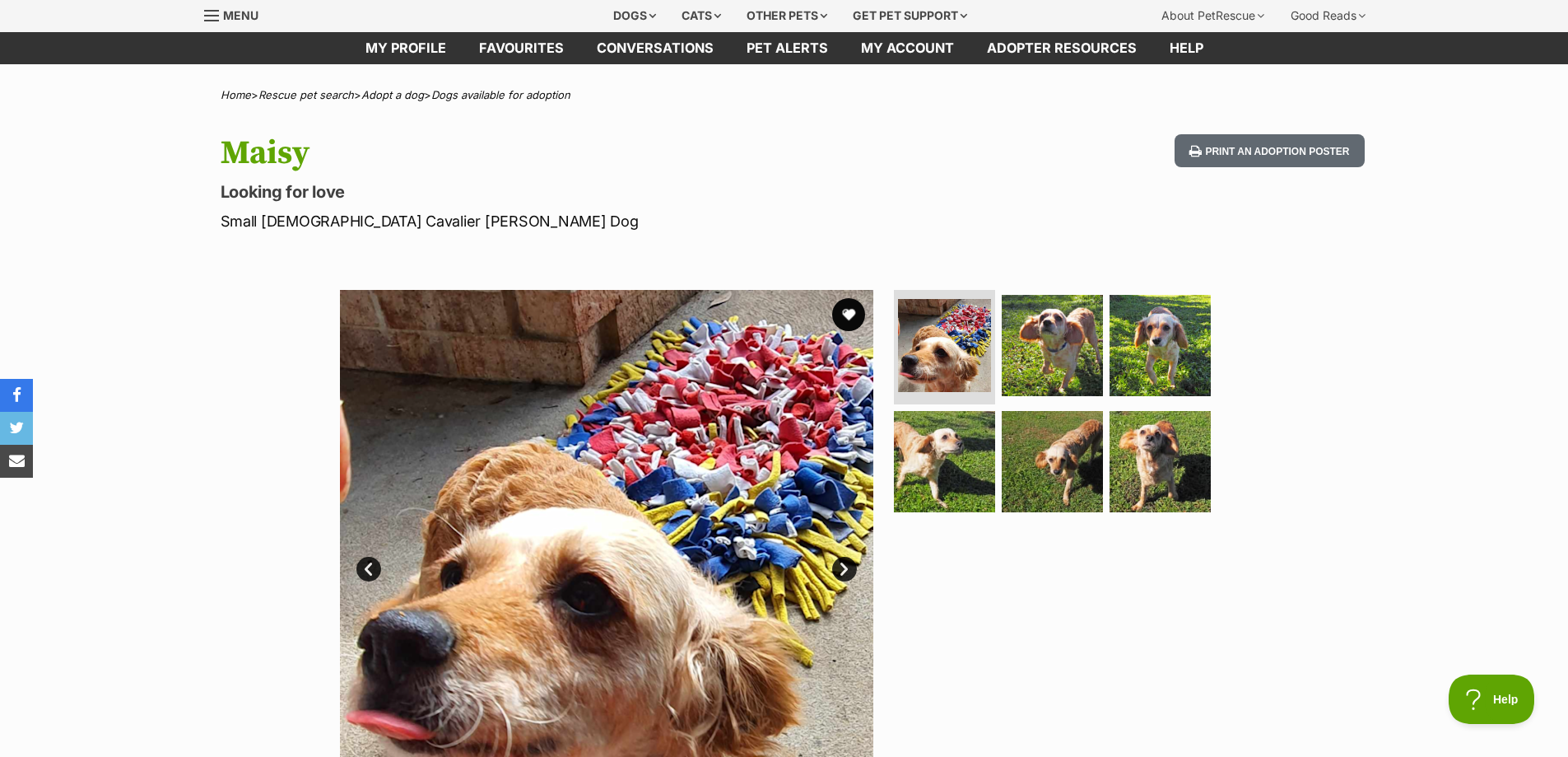
scroll to position [83, 0]
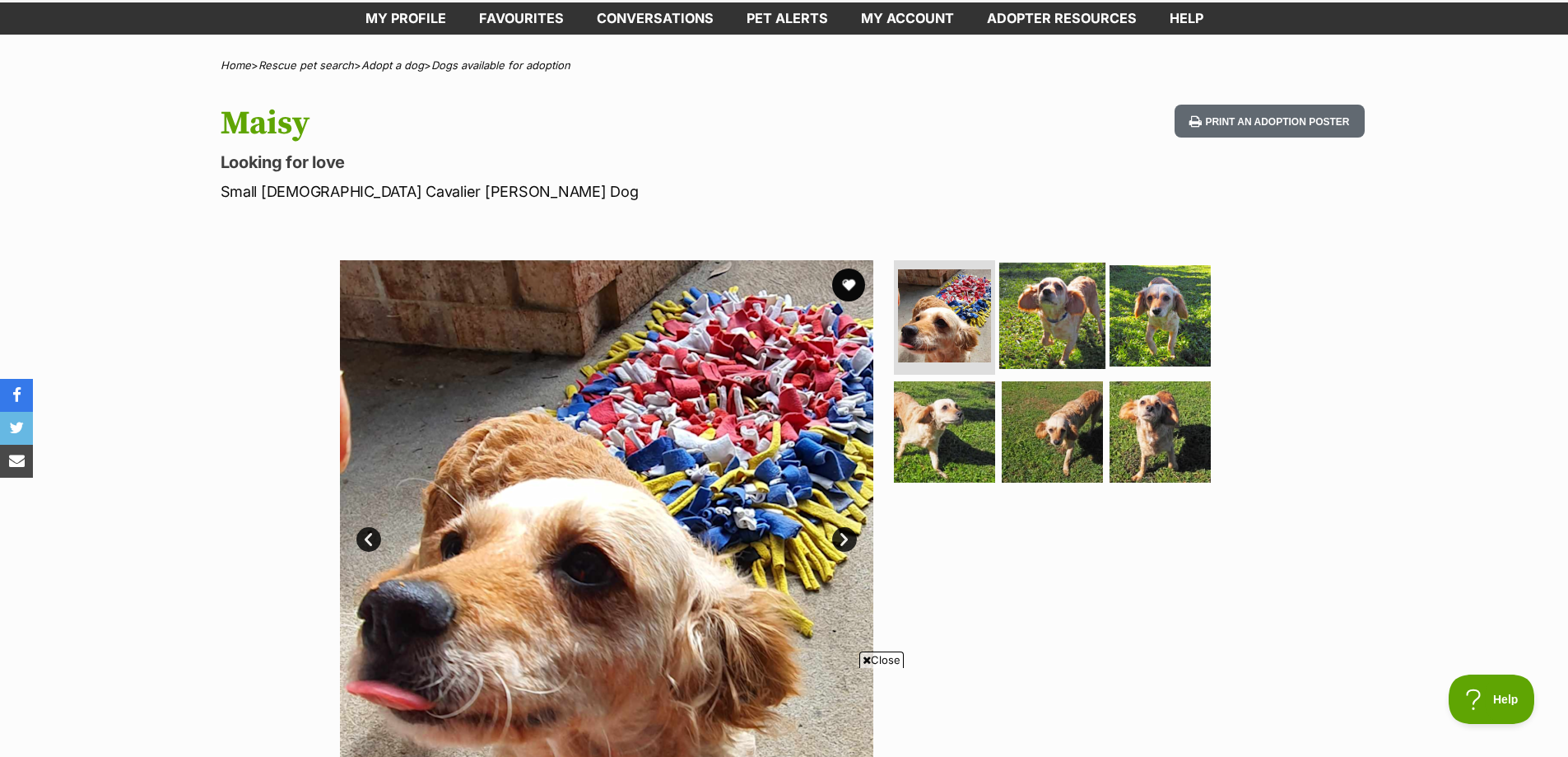
click at [1066, 275] on img at bounding box center [1052, 315] width 106 height 106
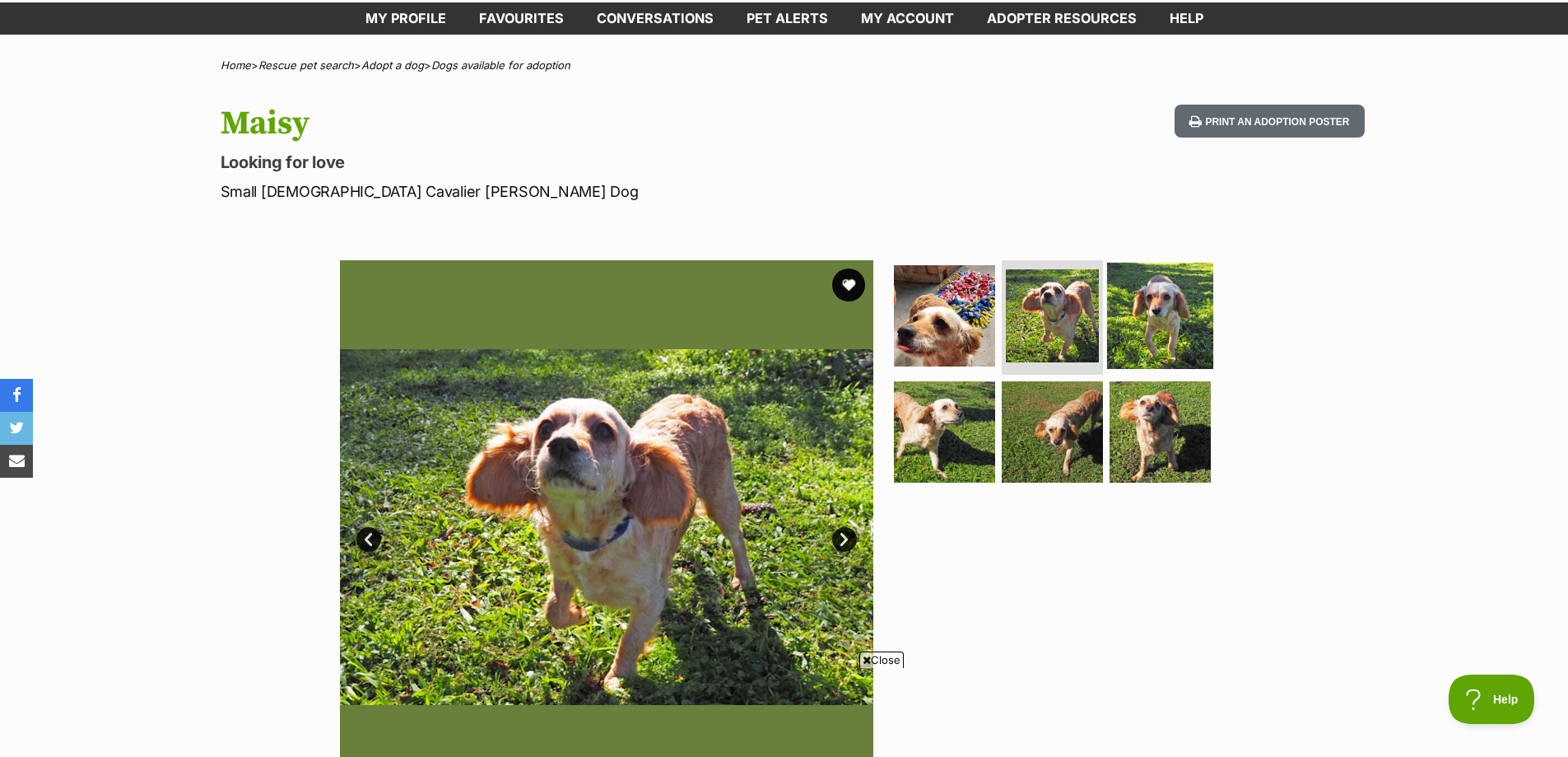
click at [1141, 308] on img at bounding box center [1160, 315] width 106 height 106
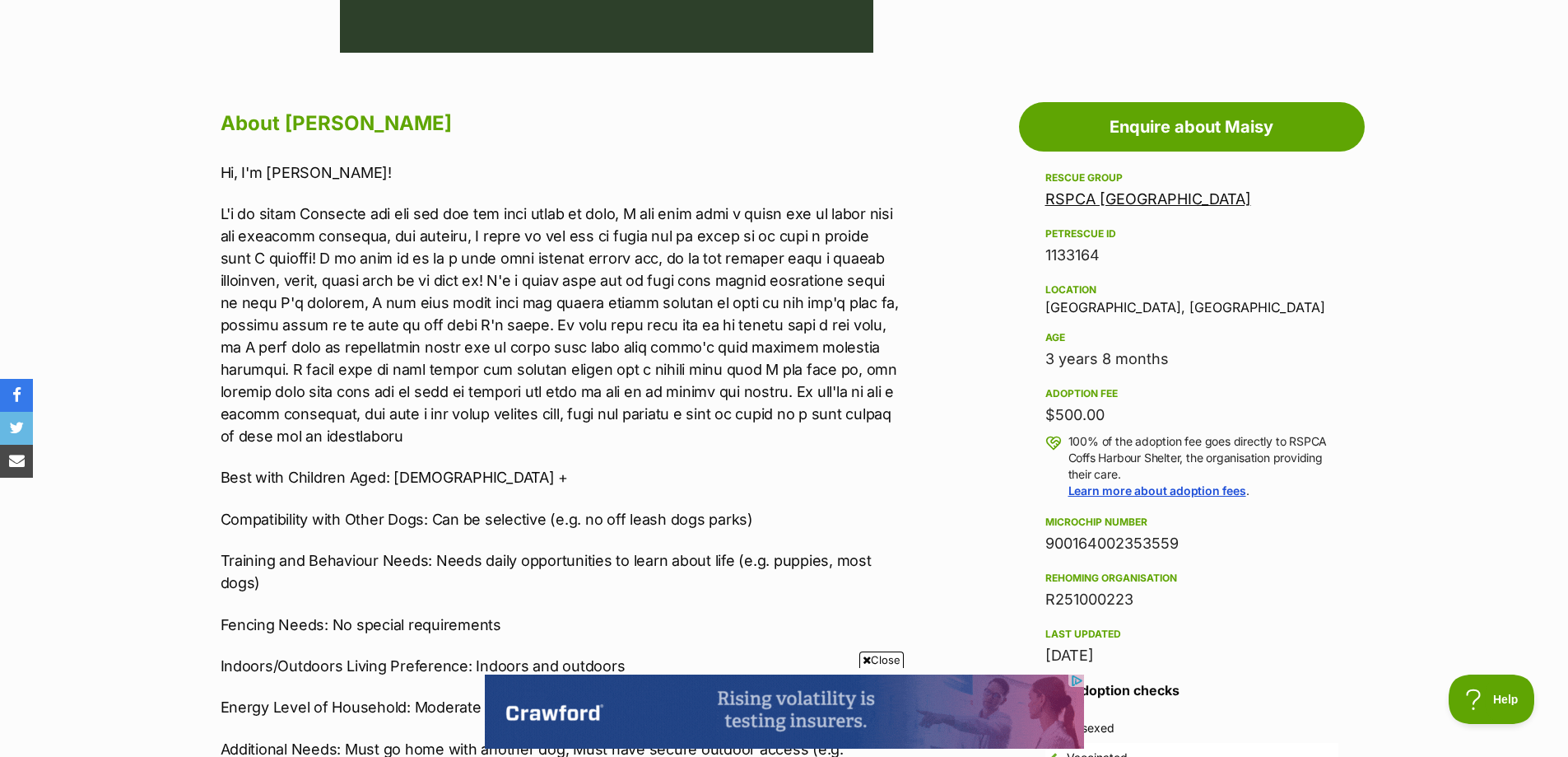
scroll to position [0, 0]
